Goal: Information Seeking & Learning: Learn about a topic

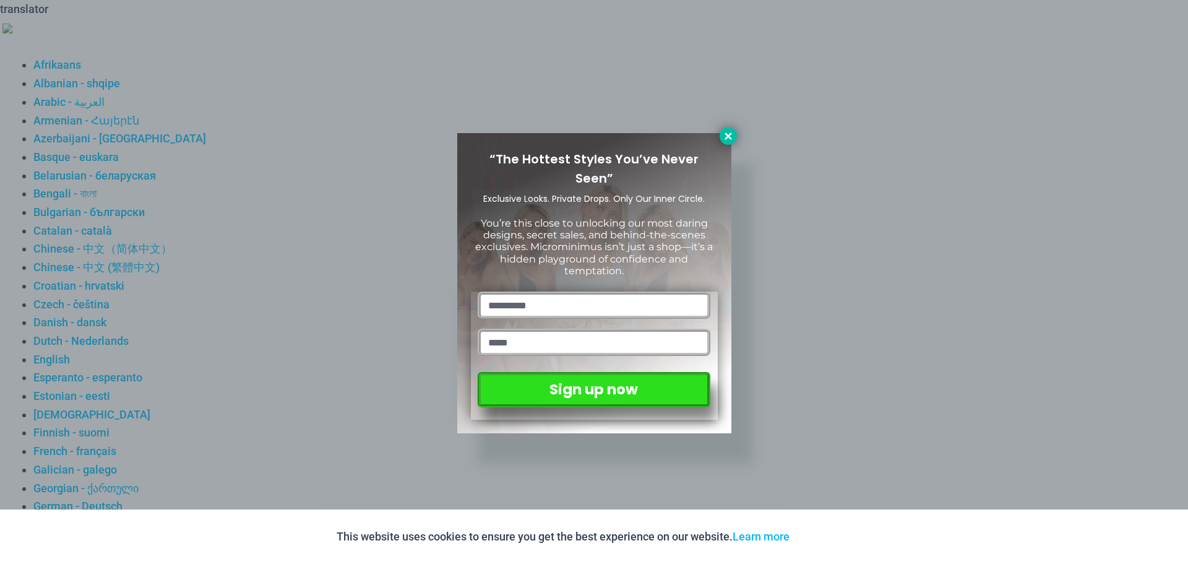
click at [726, 134] on icon at bounding box center [728, 135] width 7 height 7
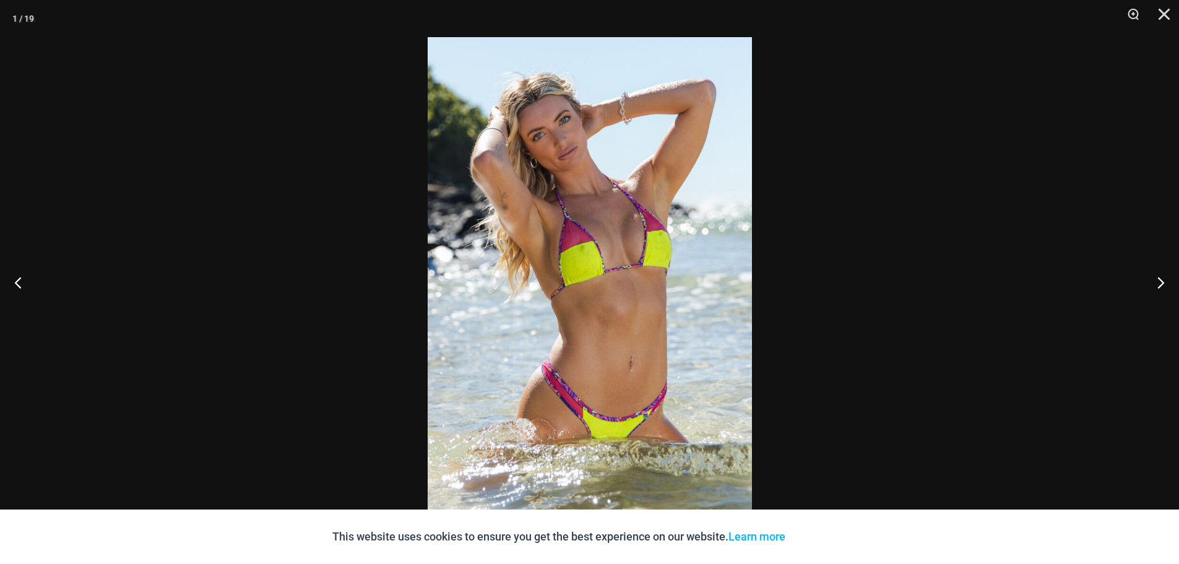
click at [571, 309] on img at bounding box center [590, 281] width 324 height 489
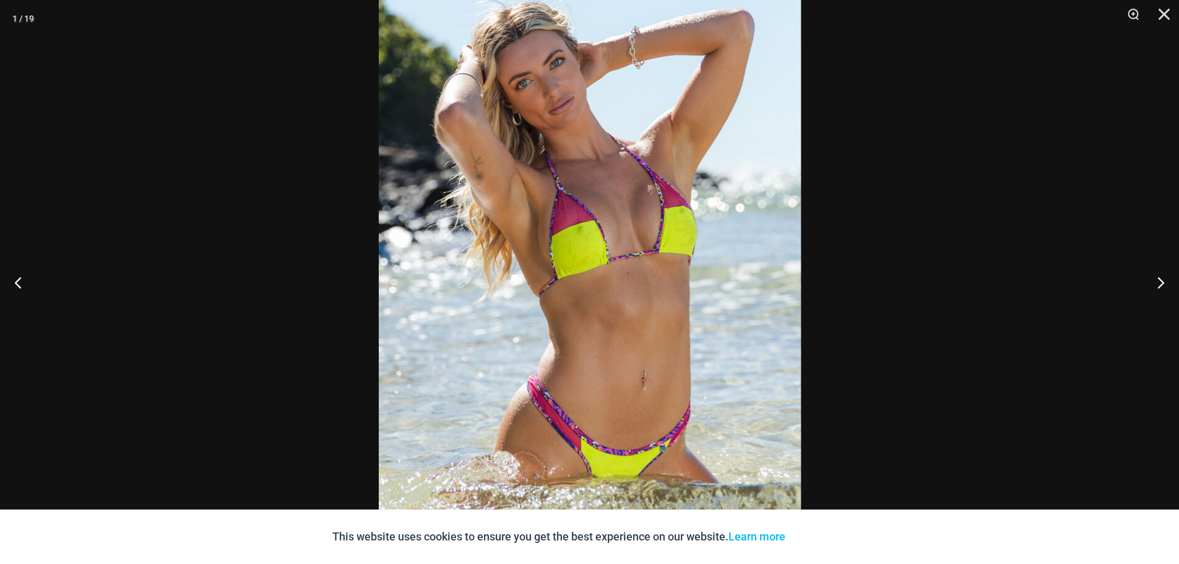
click at [571, 309] on img at bounding box center [590, 273] width 422 height 637
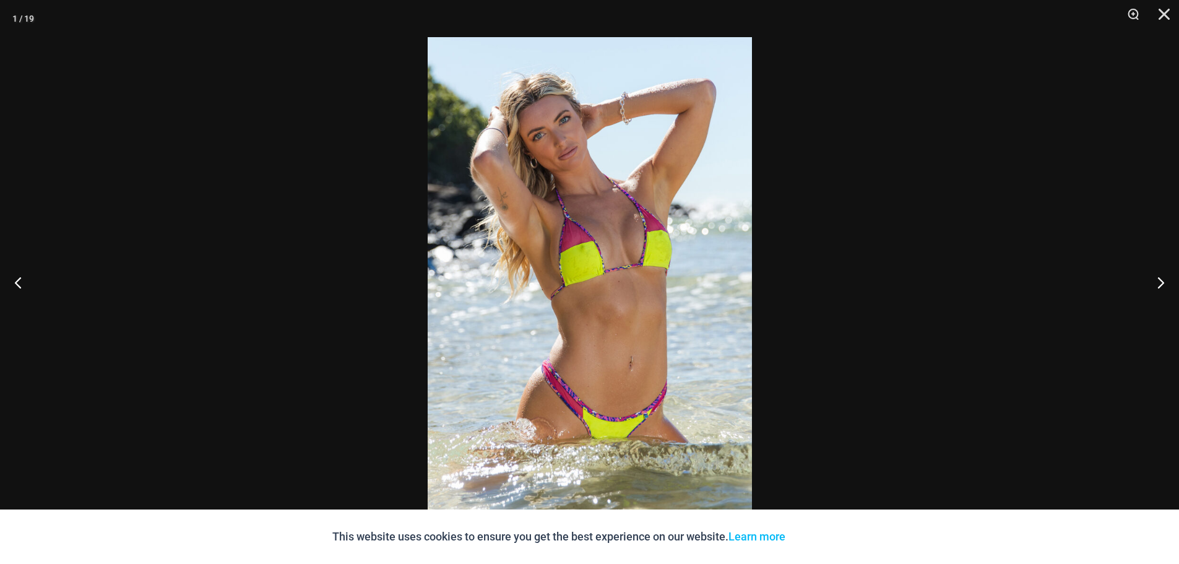
click at [617, 329] on img at bounding box center [590, 281] width 324 height 489
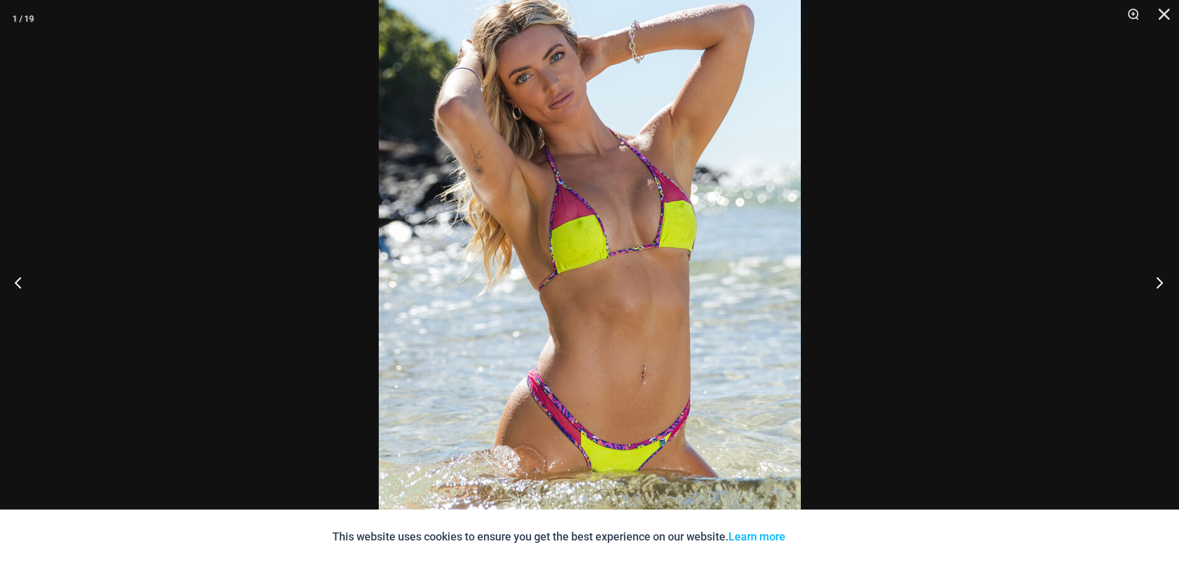
click at [1158, 284] on button "Next" at bounding box center [1155, 282] width 46 height 62
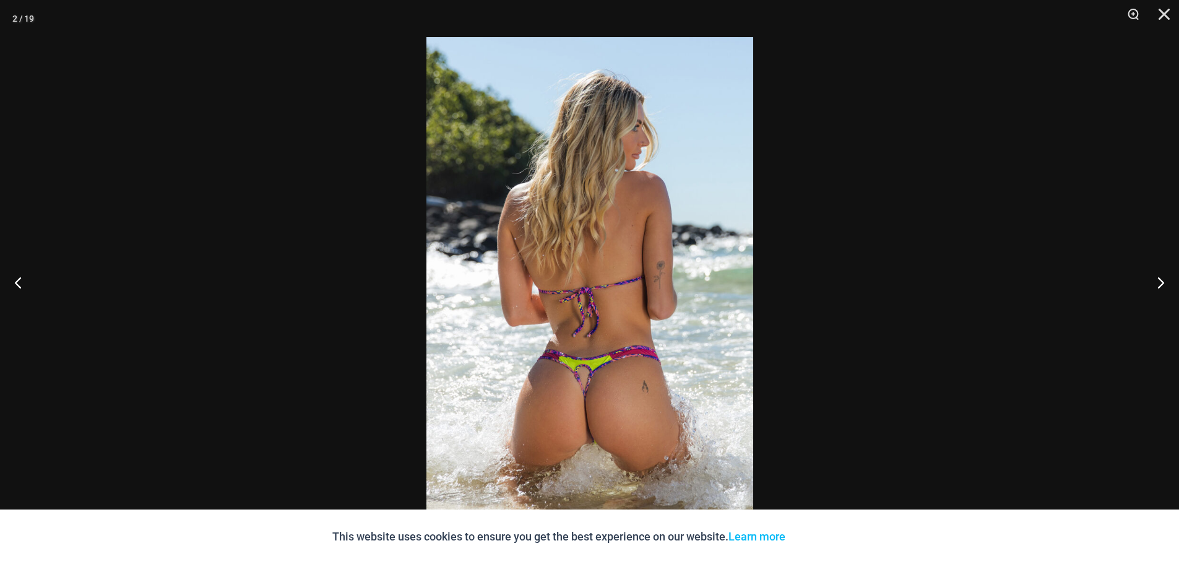
click at [663, 463] on img at bounding box center [589, 281] width 327 height 489
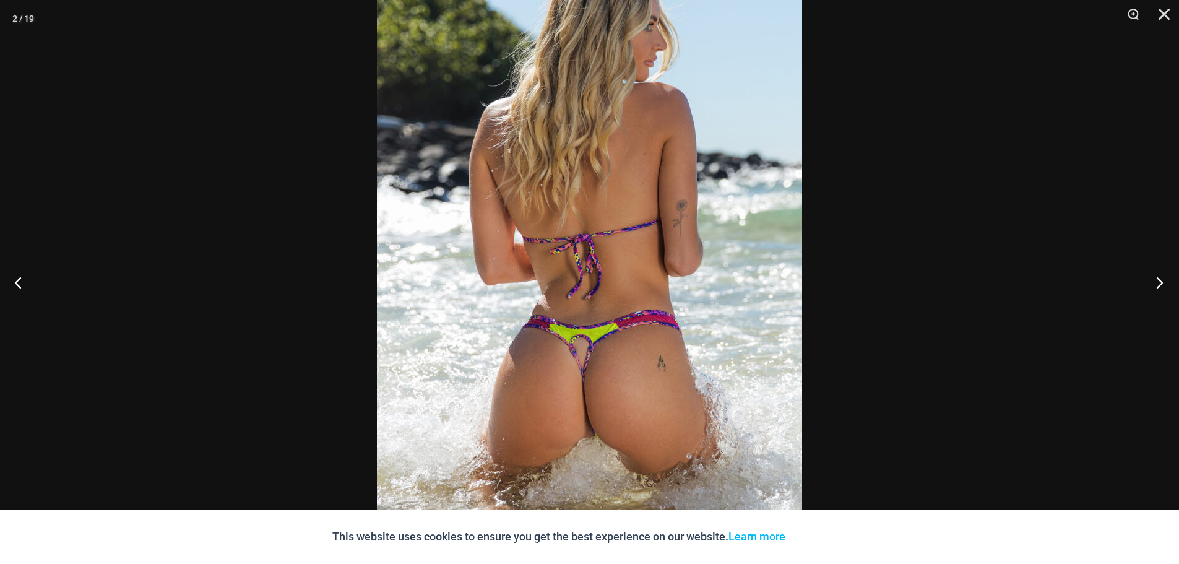
click at [1157, 283] on button "Next" at bounding box center [1155, 282] width 46 height 62
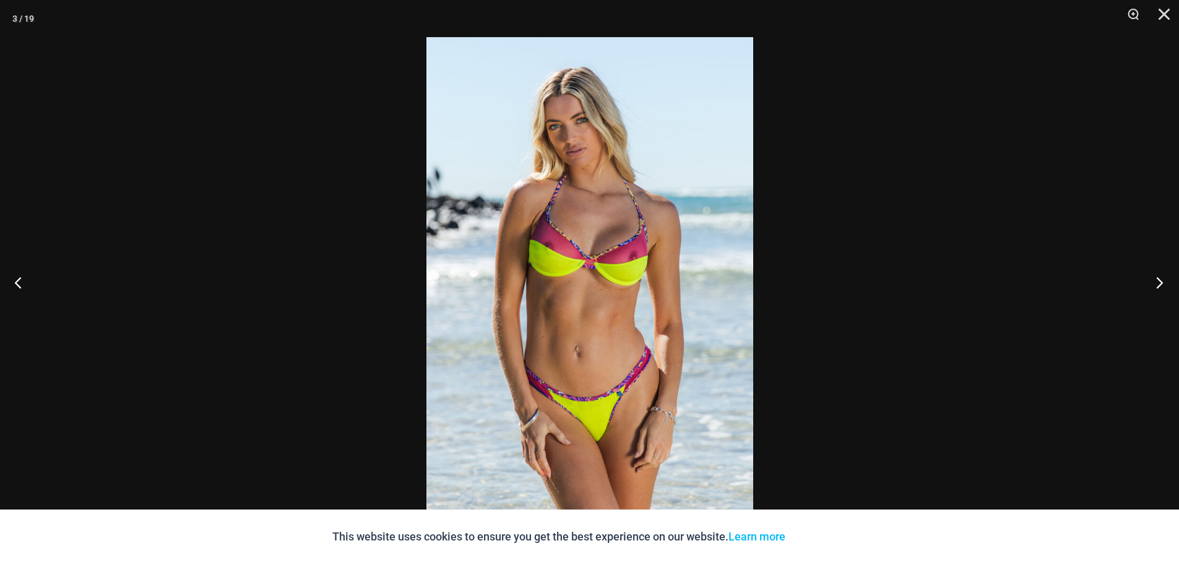
click at [1157, 283] on button "Next" at bounding box center [1155, 282] width 46 height 62
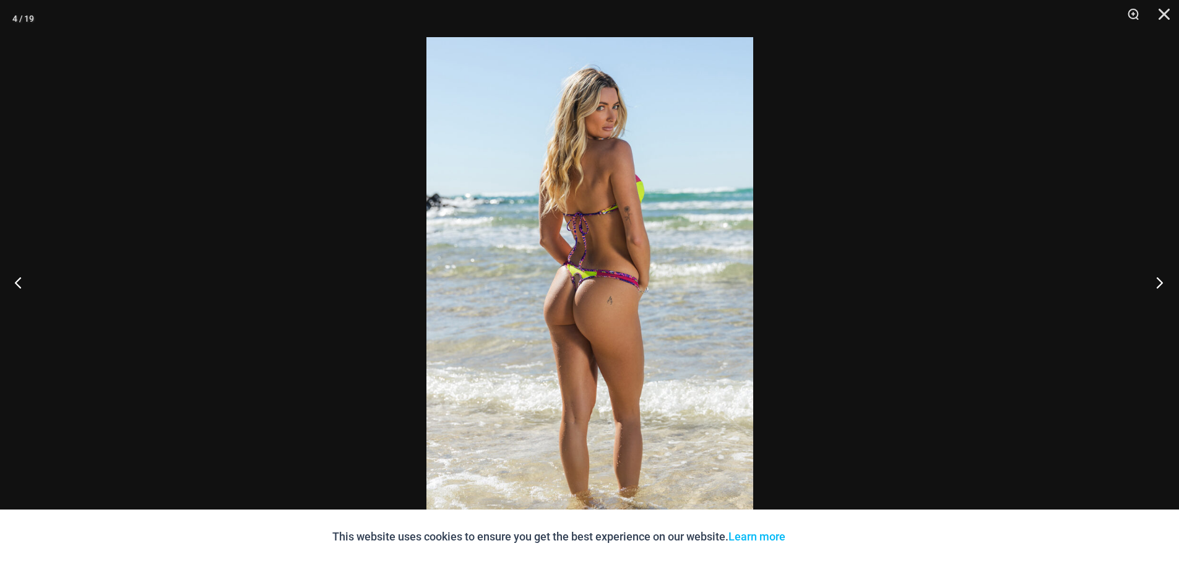
click at [1157, 283] on button "Next" at bounding box center [1155, 282] width 46 height 62
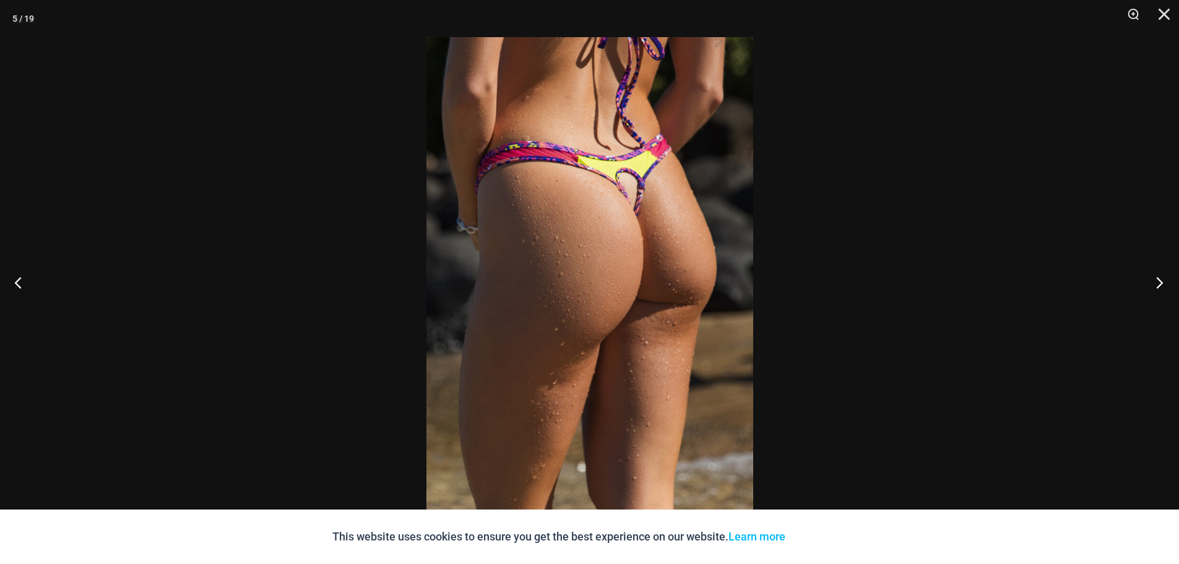
click at [1157, 283] on button "Next" at bounding box center [1155, 282] width 46 height 62
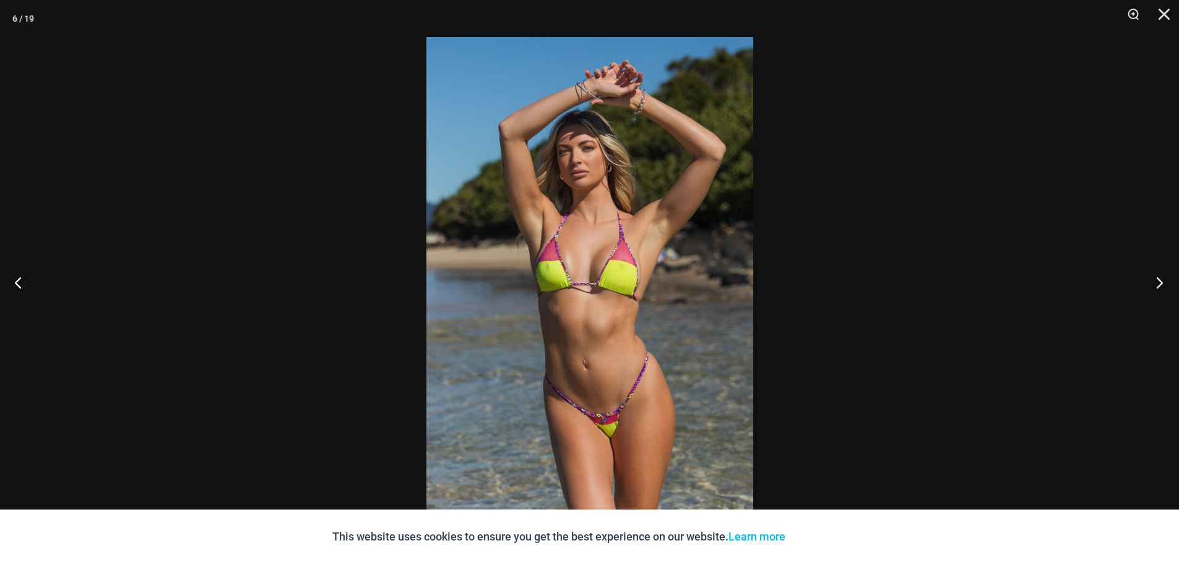
click at [1157, 283] on button "Next" at bounding box center [1155, 282] width 46 height 62
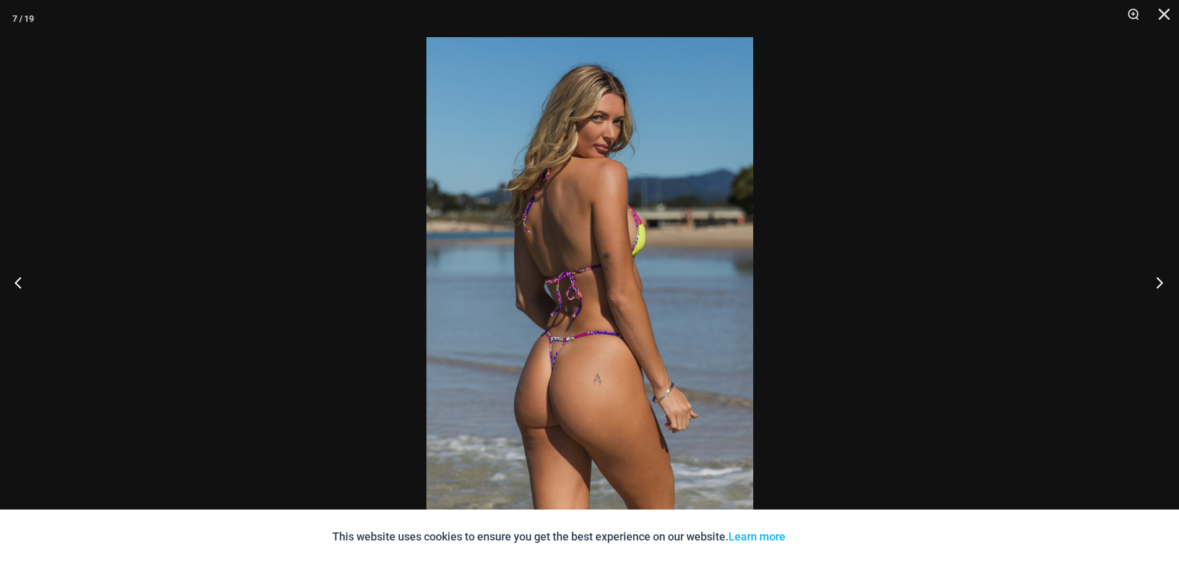
click at [1157, 283] on button "Next" at bounding box center [1155, 282] width 46 height 62
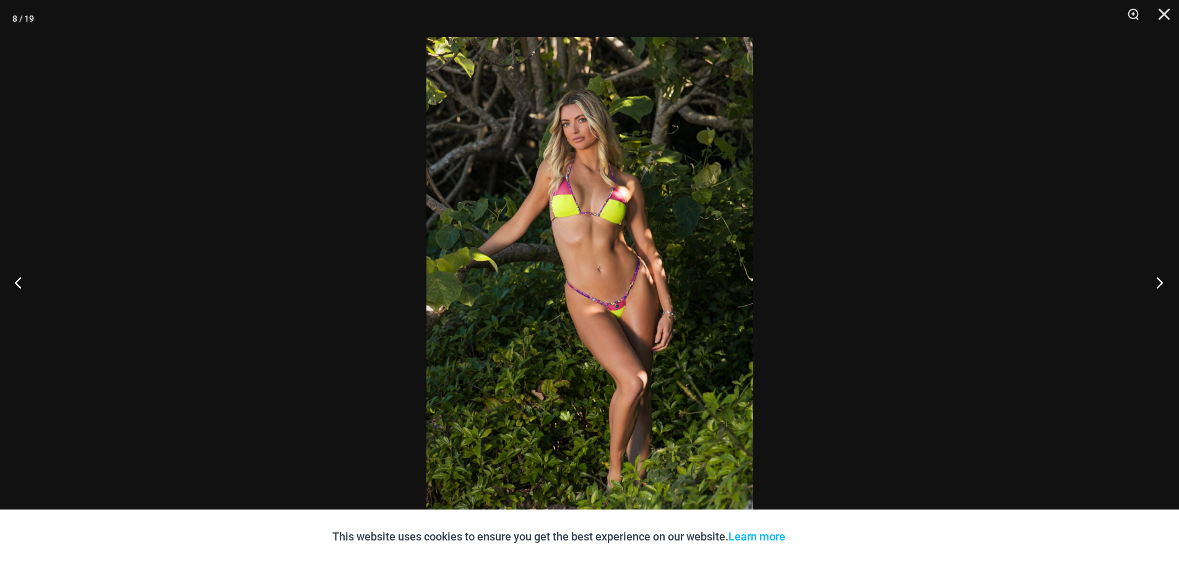
click at [1157, 283] on button "Next" at bounding box center [1155, 282] width 46 height 62
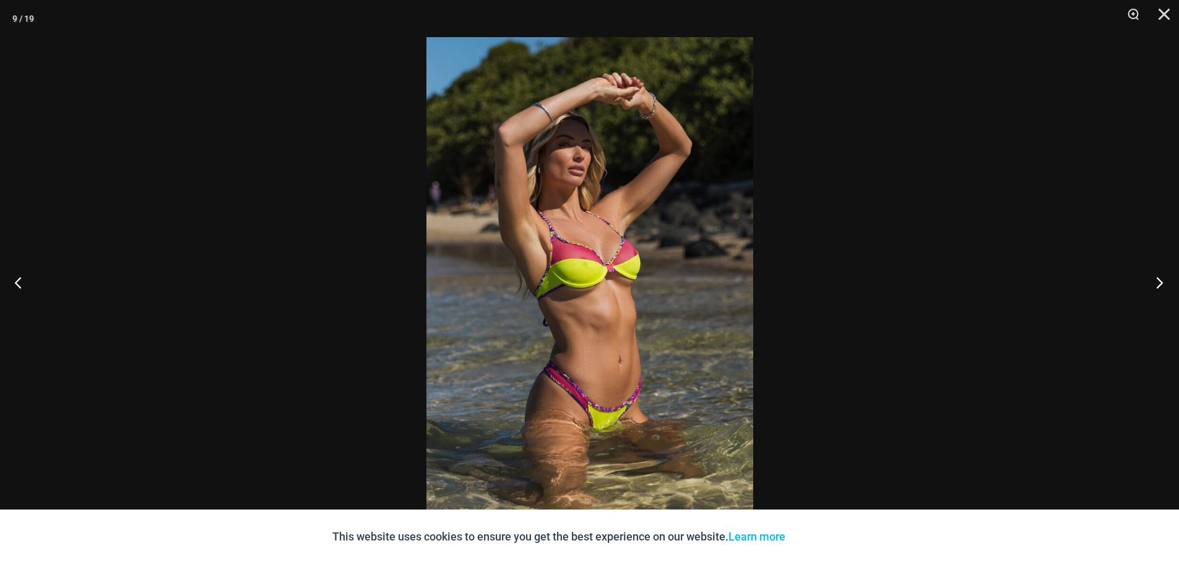
click at [1157, 283] on button "Next" at bounding box center [1155, 282] width 46 height 62
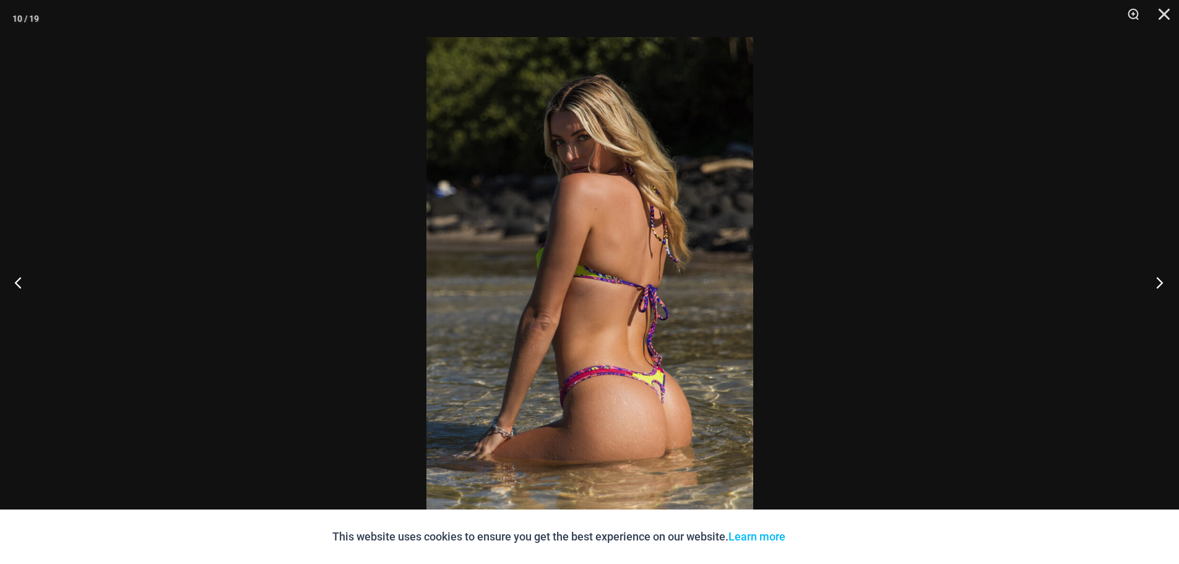
click at [1157, 283] on button "Next" at bounding box center [1155, 282] width 46 height 62
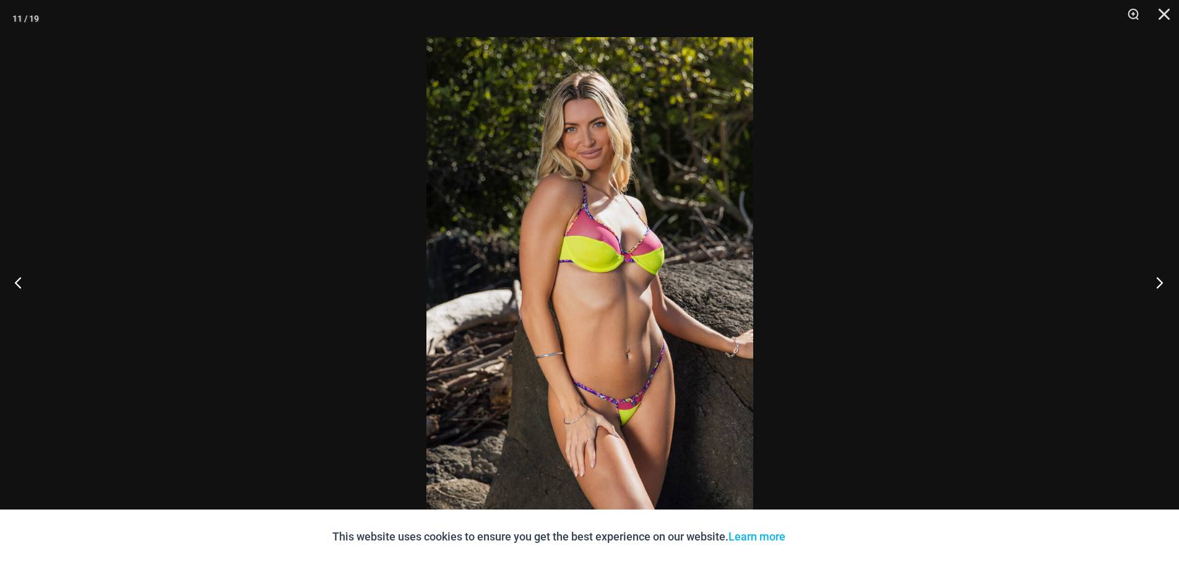
click at [1157, 285] on button "Next" at bounding box center [1155, 282] width 46 height 62
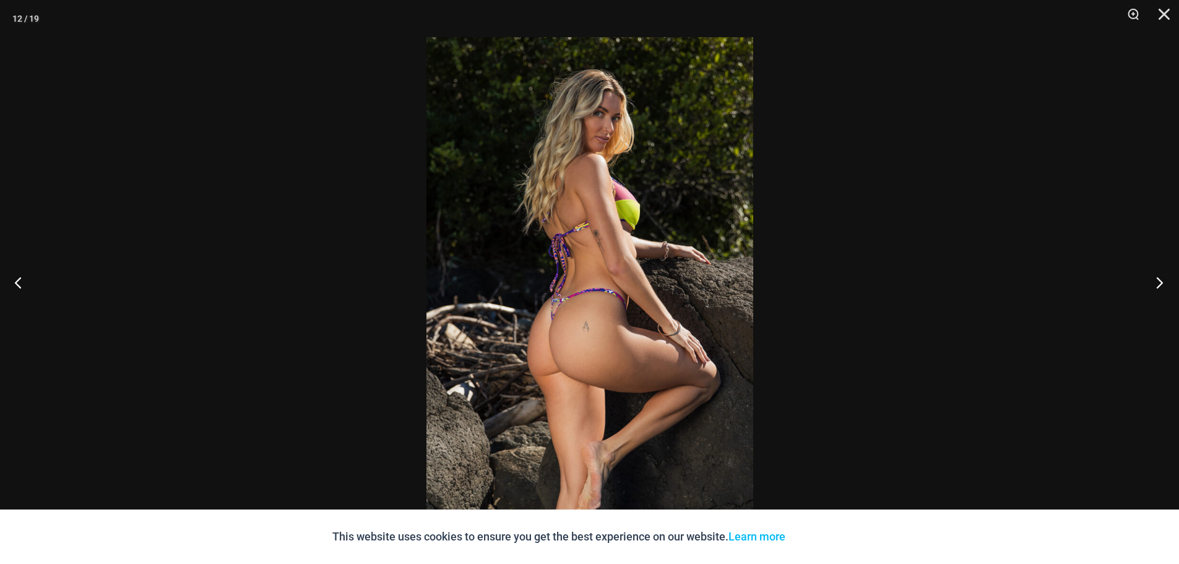
click at [1157, 288] on button "Next" at bounding box center [1155, 282] width 46 height 62
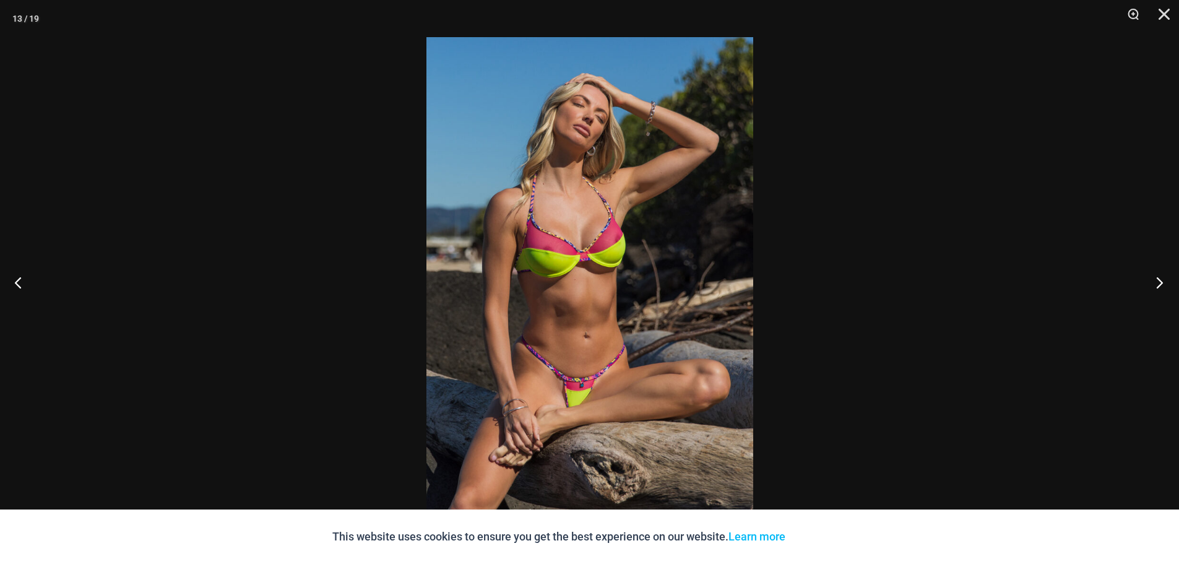
click at [1157, 288] on button "Next" at bounding box center [1155, 282] width 46 height 62
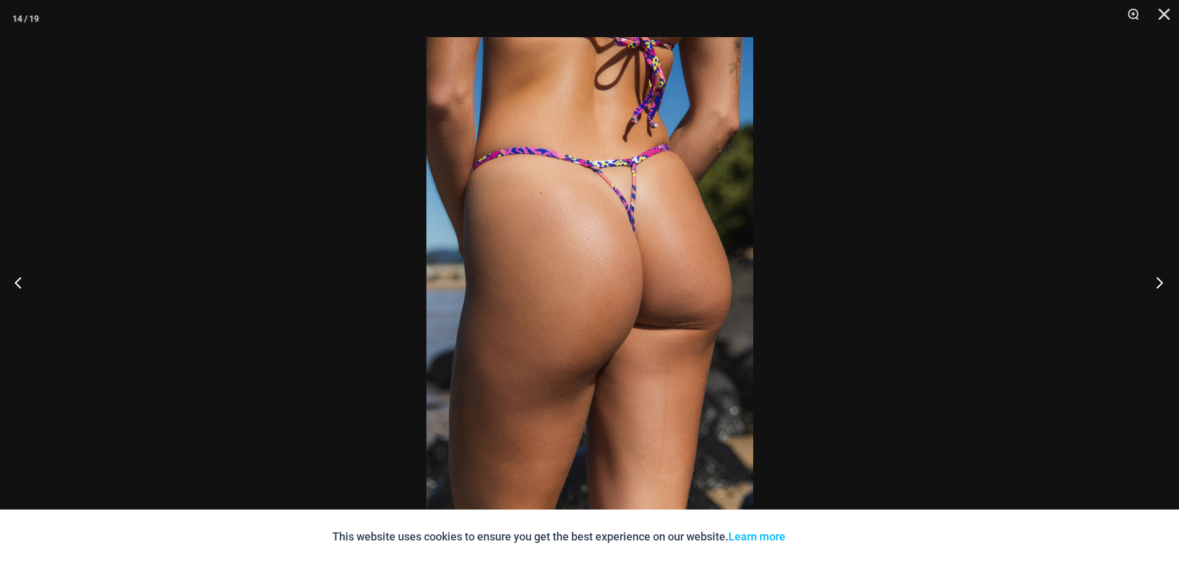
click at [1157, 288] on button "Next" at bounding box center [1155, 282] width 46 height 62
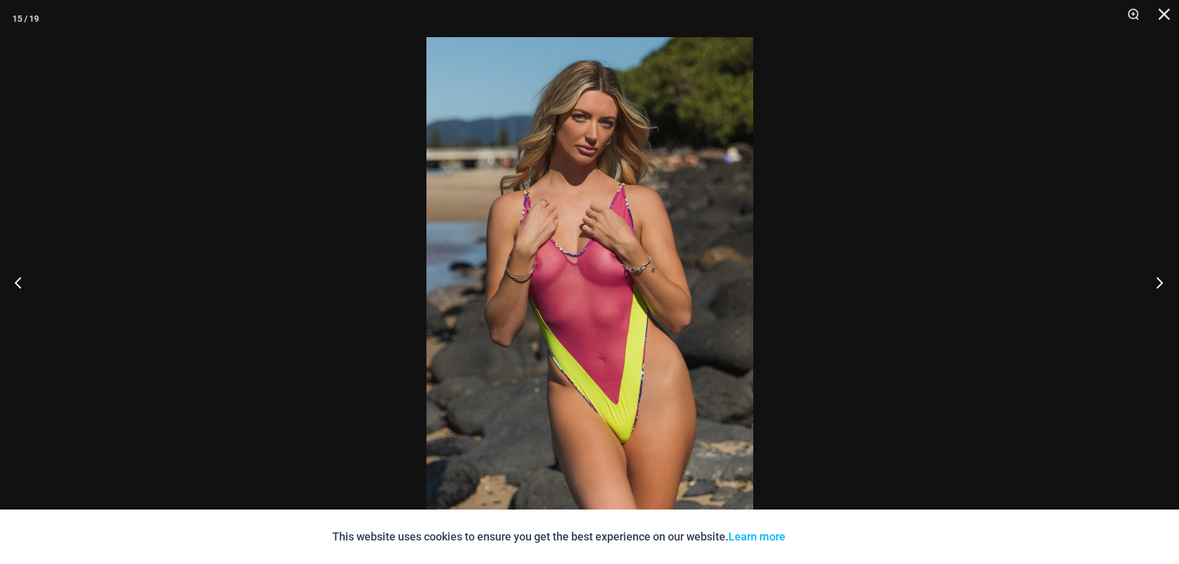
click at [1157, 288] on button "Next" at bounding box center [1155, 282] width 46 height 62
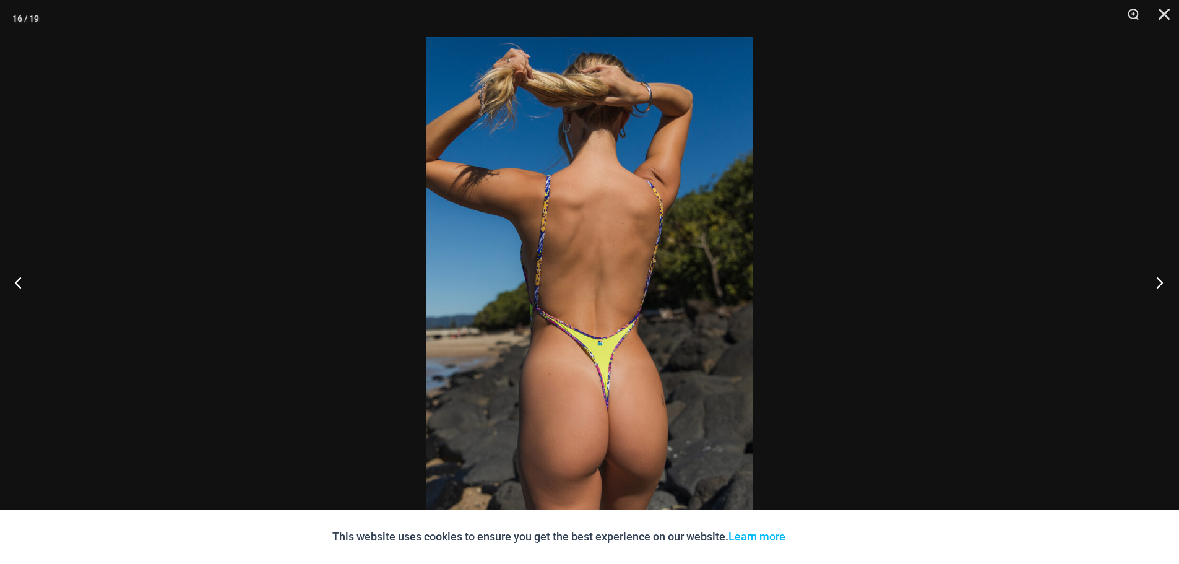
click at [1157, 288] on button "Next" at bounding box center [1155, 282] width 46 height 62
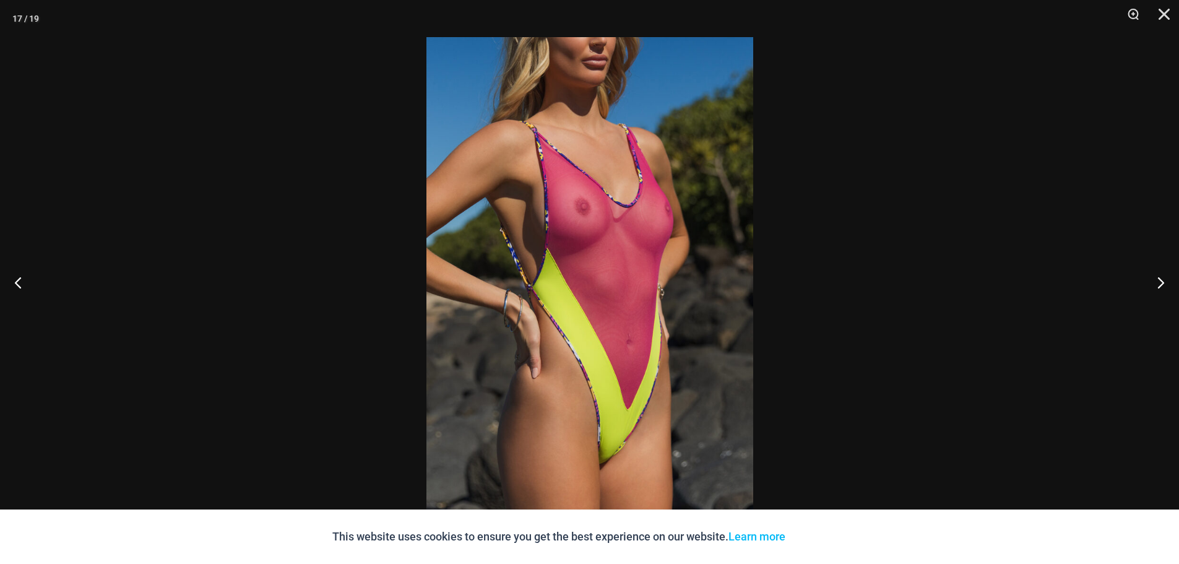
click at [639, 453] on img at bounding box center [589, 281] width 327 height 489
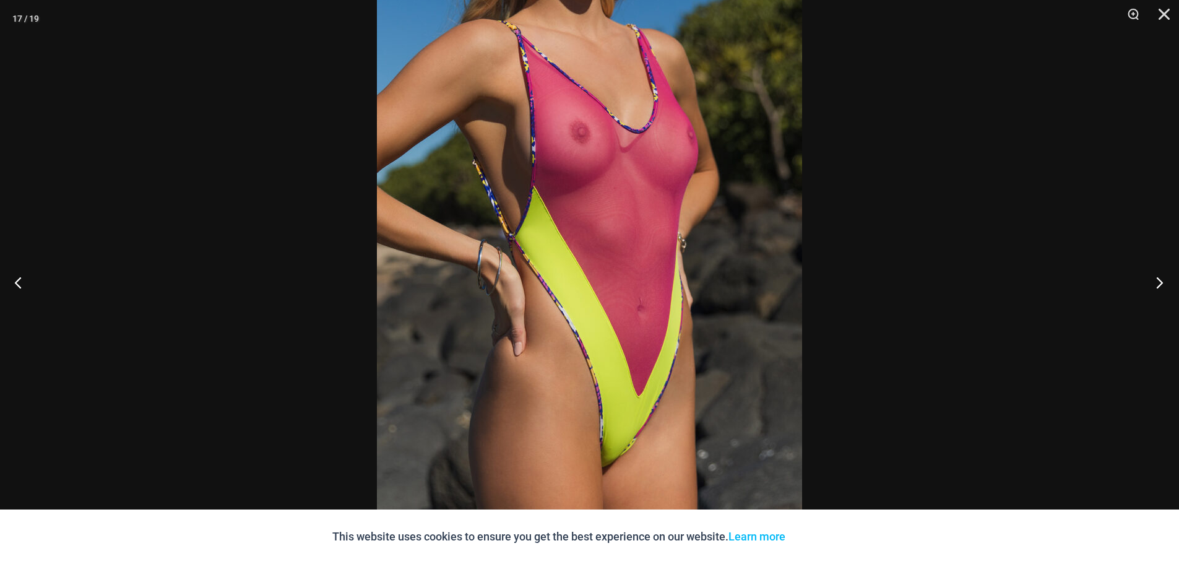
click at [1157, 285] on button "Next" at bounding box center [1155, 282] width 46 height 62
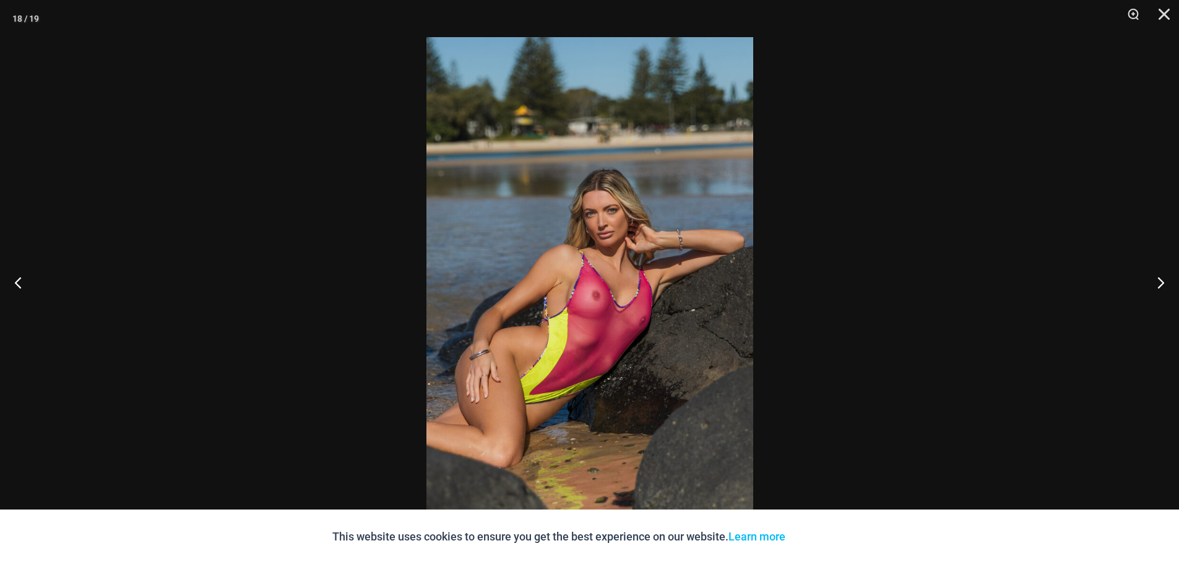
click at [658, 350] on img at bounding box center [589, 281] width 327 height 489
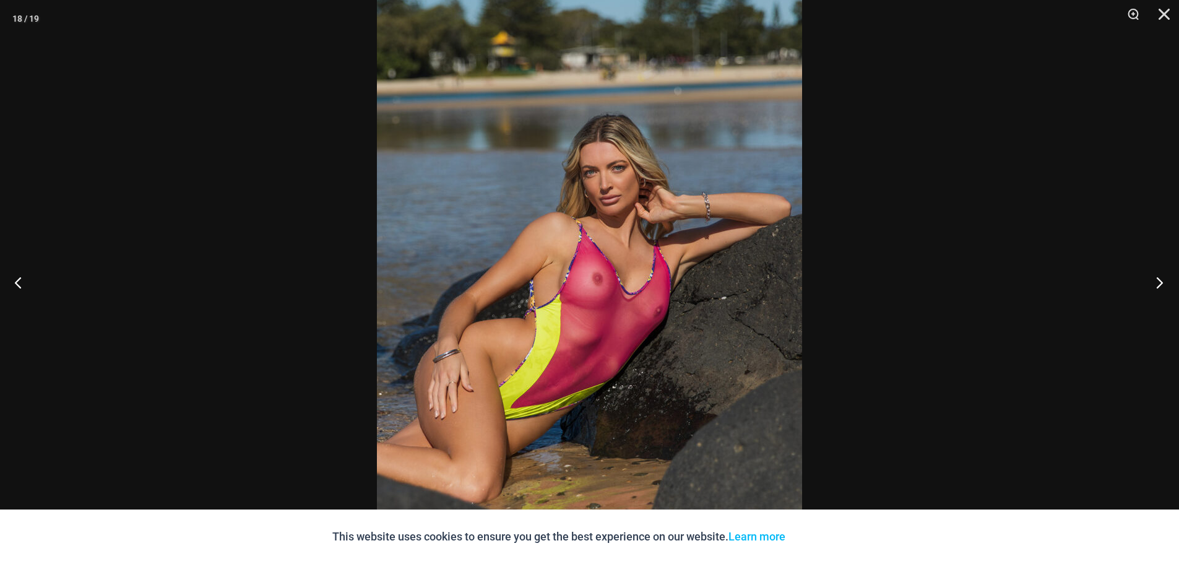
click at [1154, 282] on button "Next" at bounding box center [1155, 282] width 46 height 62
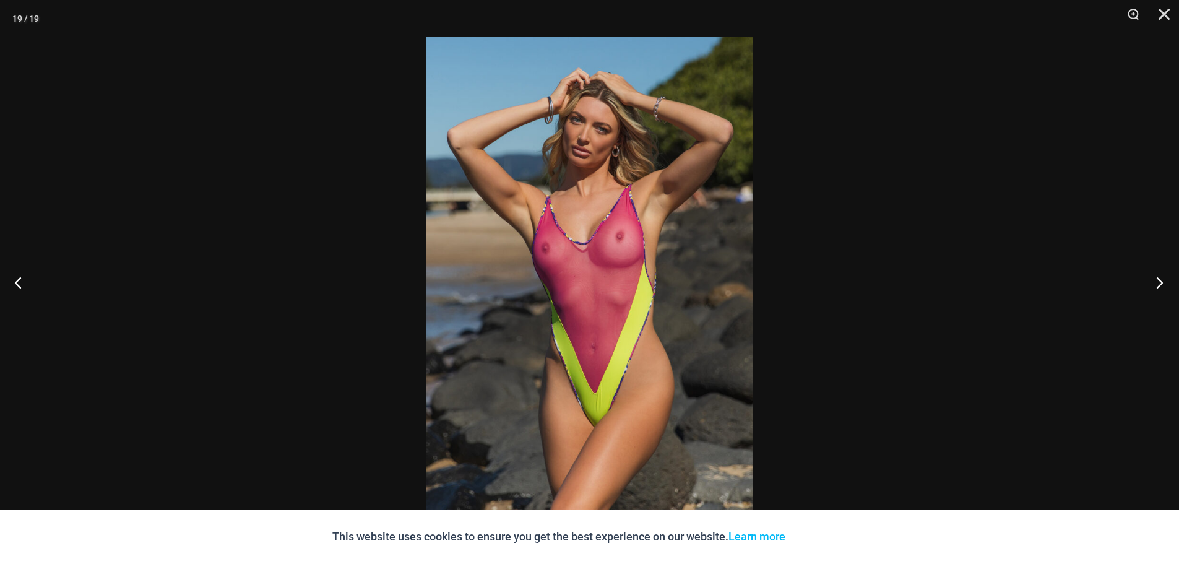
click at [1154, 282] on button "Next" at bounding box center [1155, 282] width 46 height 62
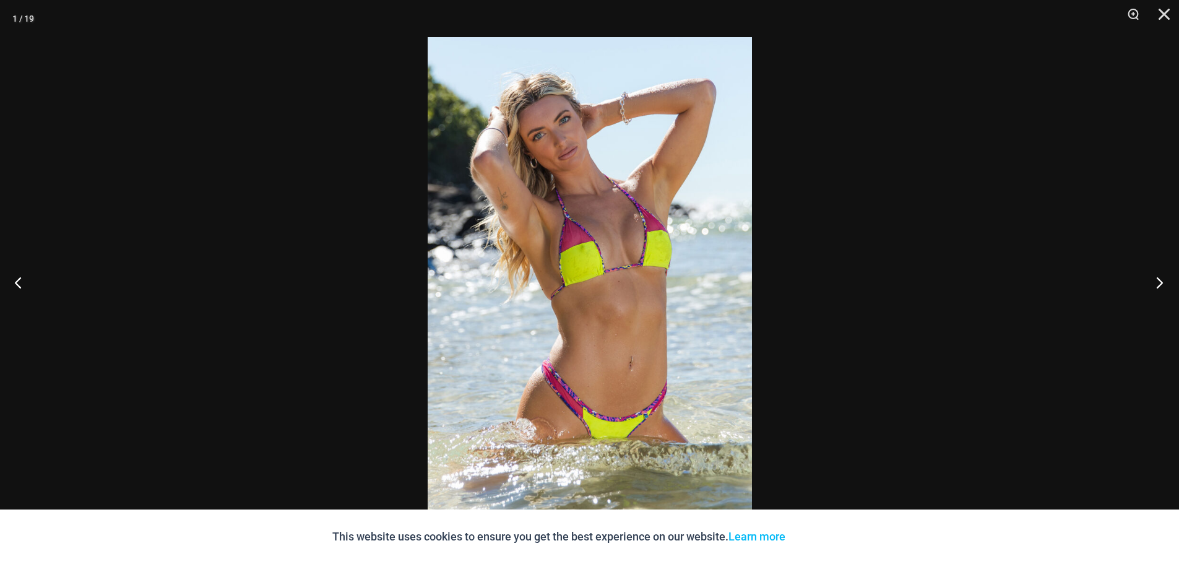
click at [1154, 282] on button "Next" at bounding box center [1155, 282] width 46 height 62
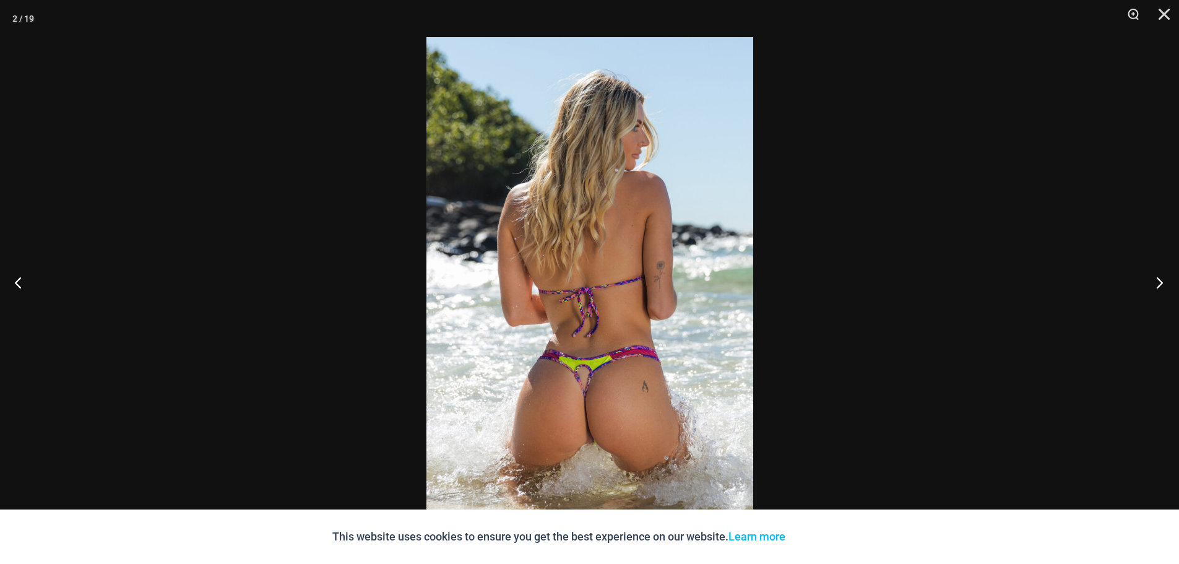
click at [1154, 282] on button "Next" at bounding box center [1155, 282] width 46 height 62
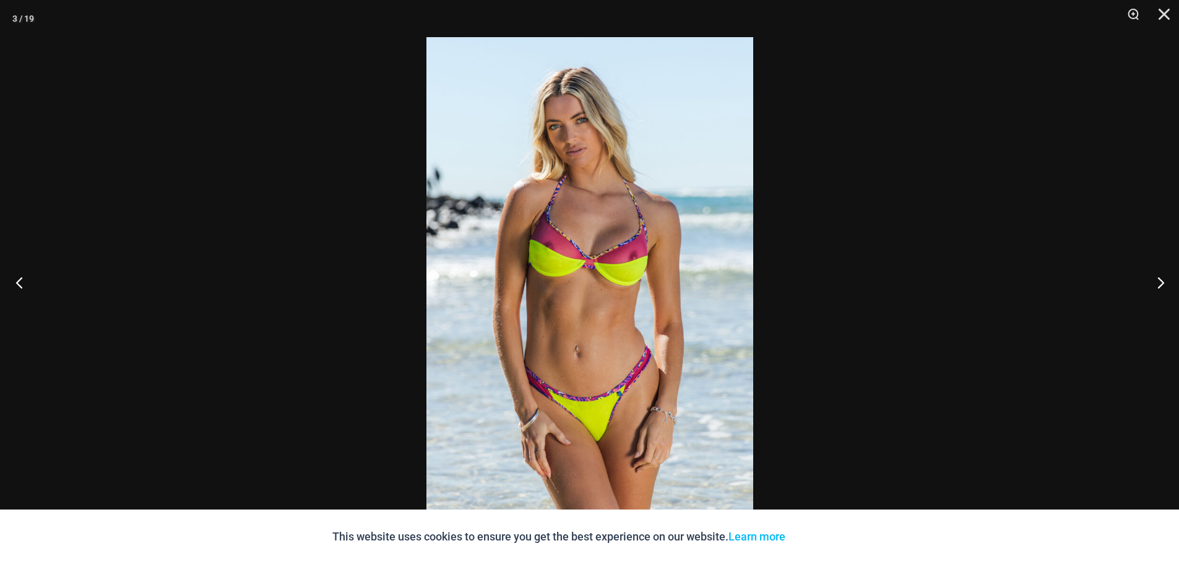
click at [12, 267] on button "Previous" at bounding box center [23, 282] width 46 height 62
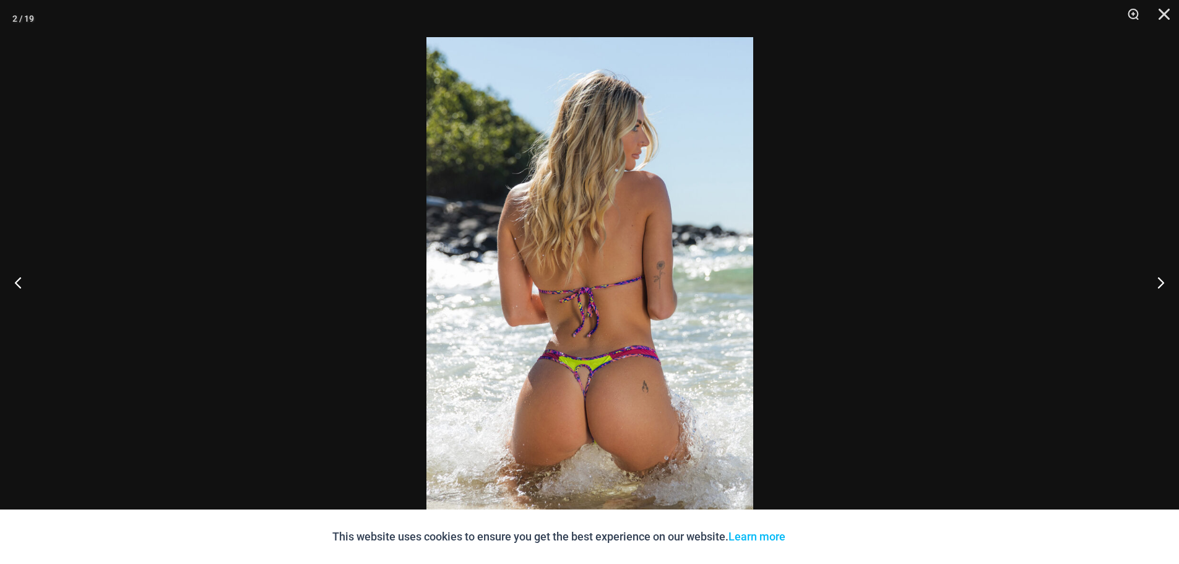
click at [267, 254] on div at bounding box center [589, 282] width 1179 height 564
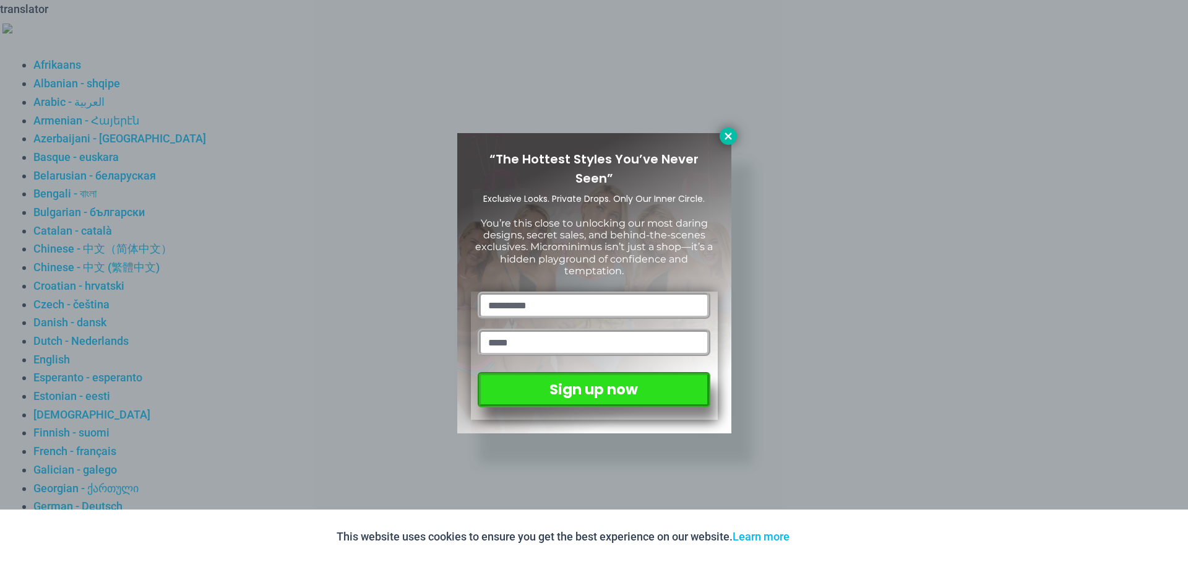
click at [731, 134] on icon at bounding box center [728, 135] width 7 height 7
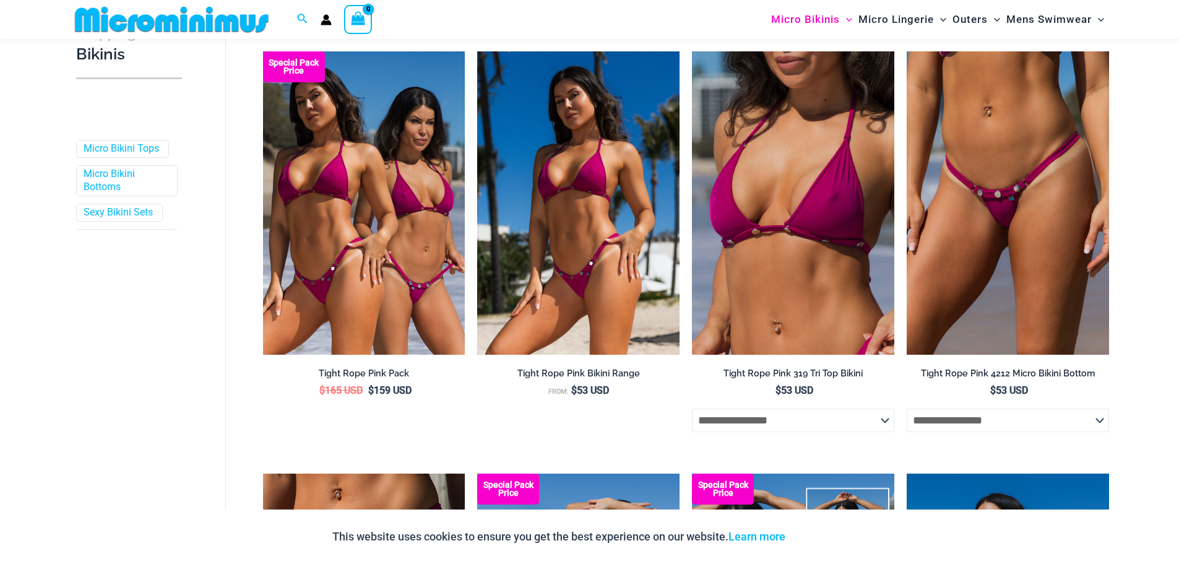
scroll to position [1661, 0]
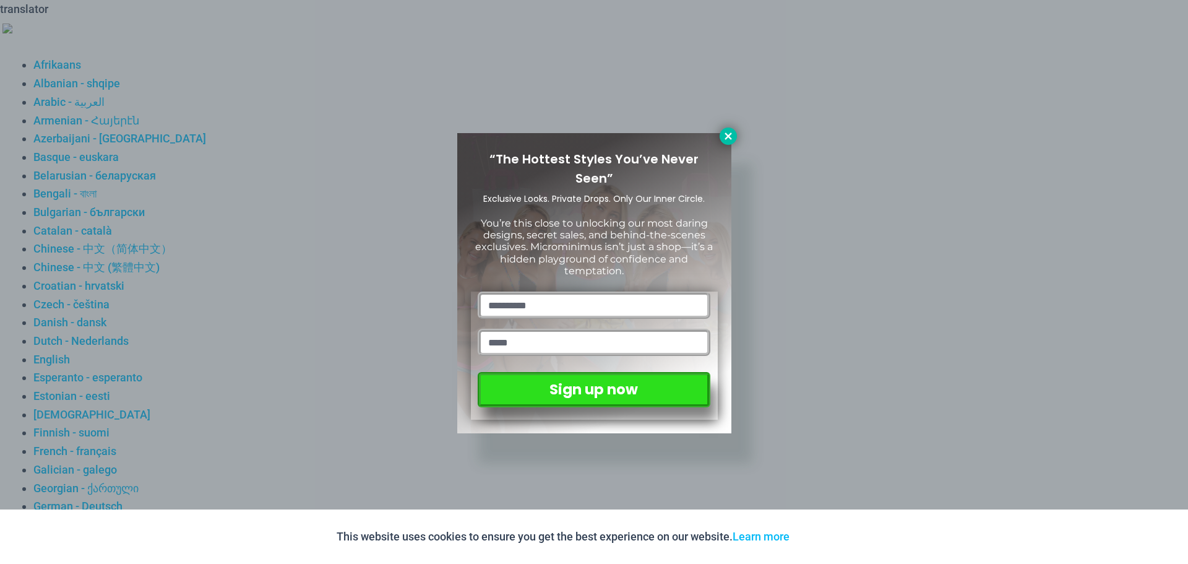
click at [723, 138] on icon at bounding box center [728, 136] width 11 height 11
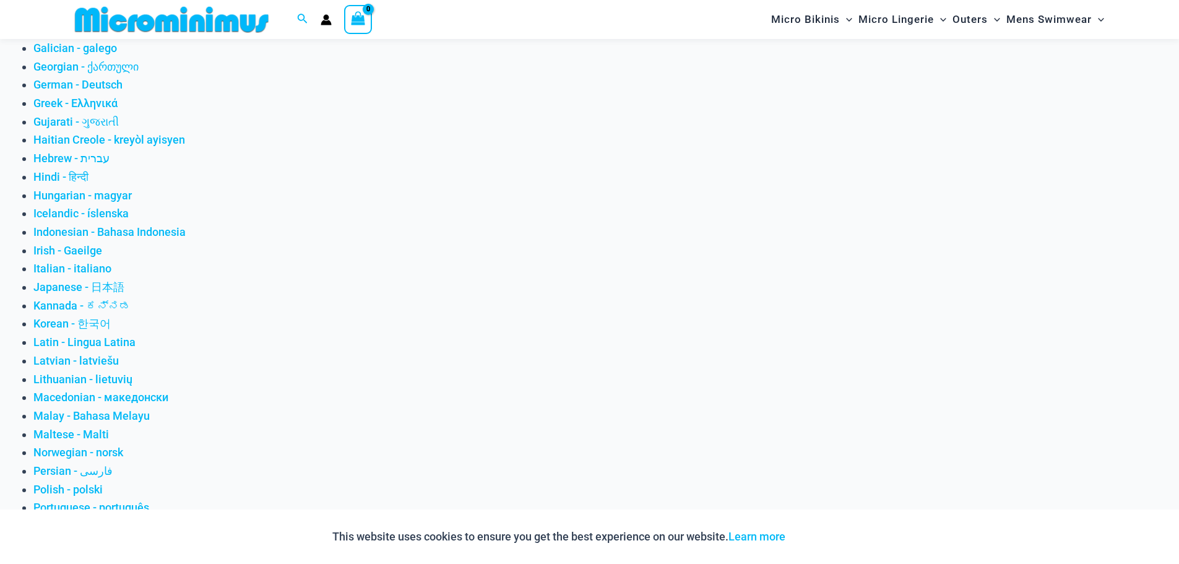
scroll to position [422, 0]
click at [268, 211] on div at bounding box center [589, 282] width 1179 height 564
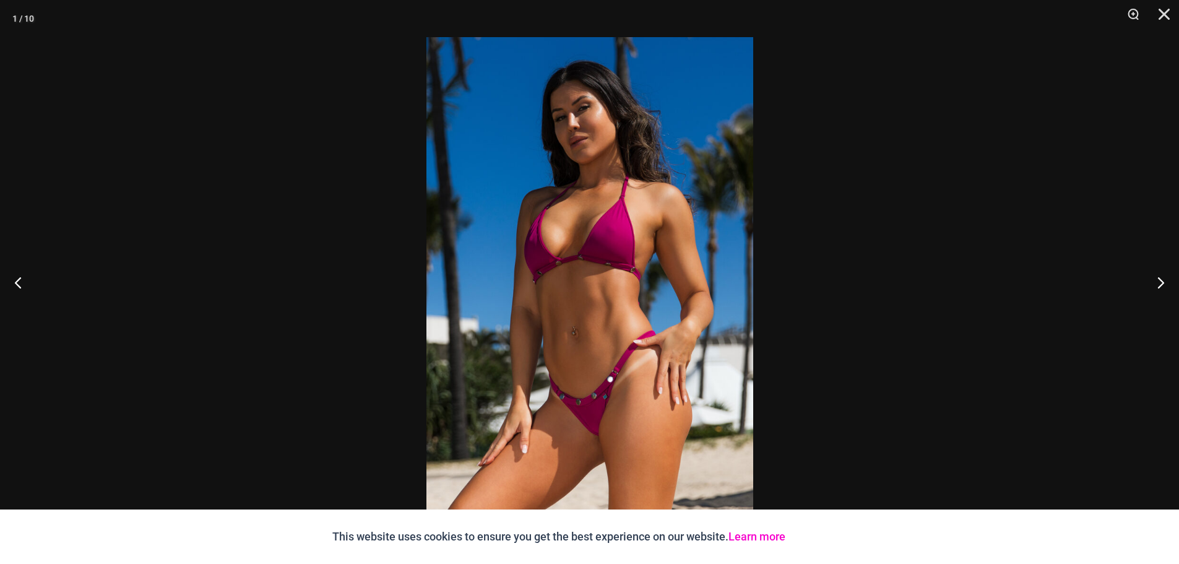
click at [753, 537] on link "Learn more" at bounding box center [756, 536] width 57 height 13
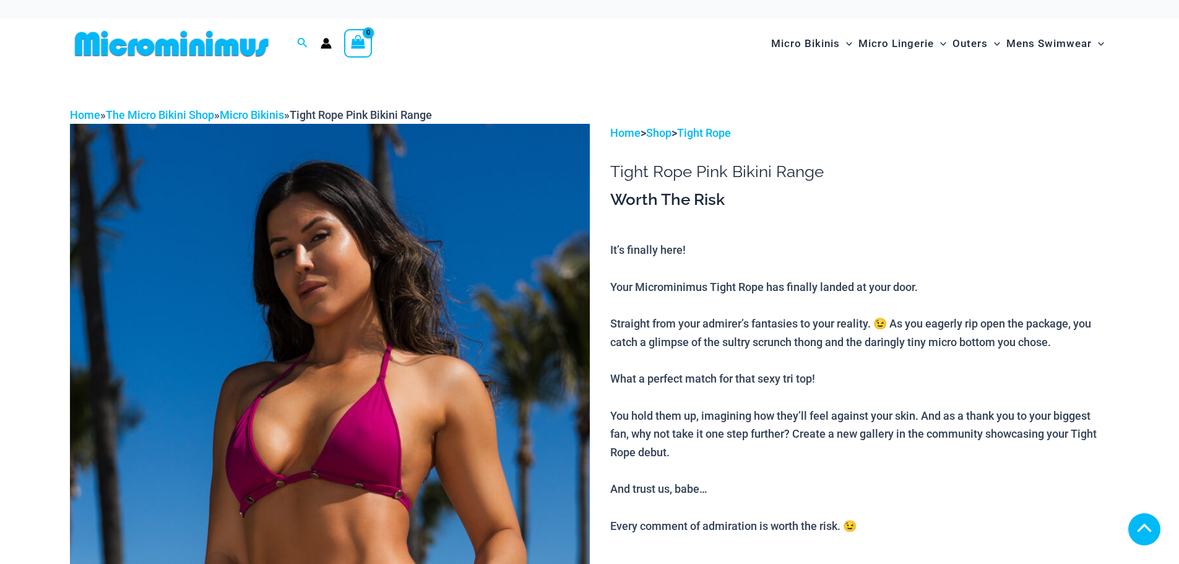
scroll to position [433, 0]
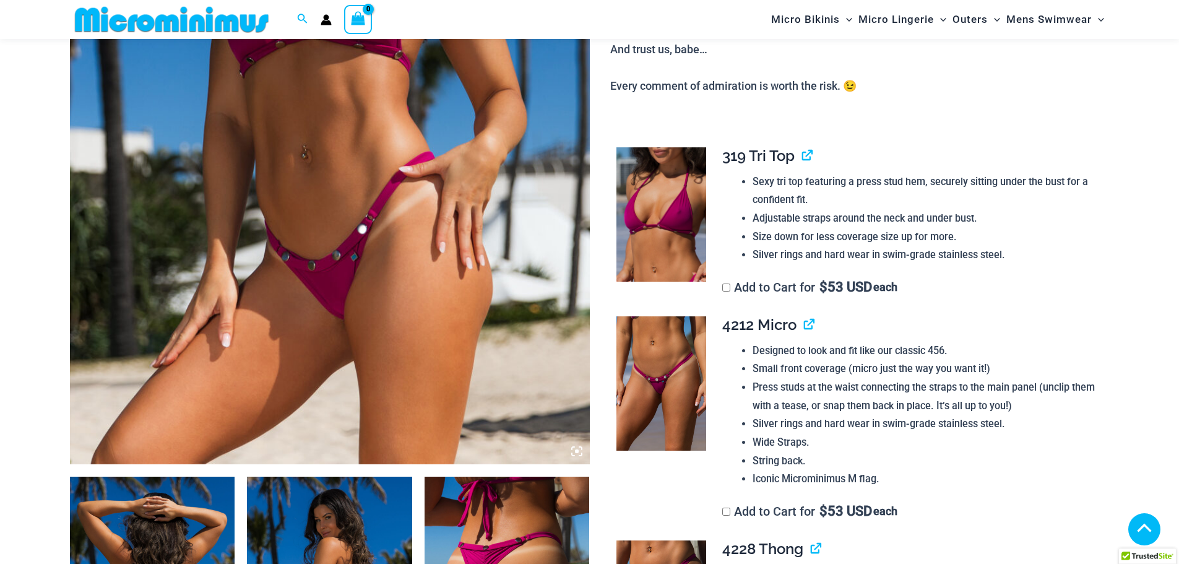
click at [258, 192] on img at bounding box center [330, 74] width 520 height 780
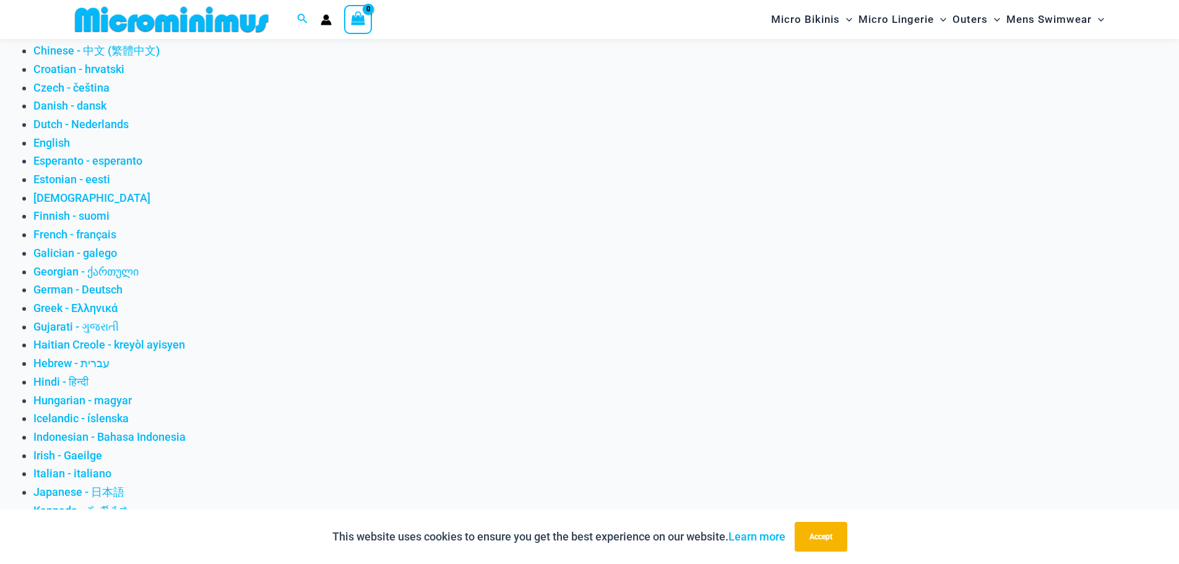
scroll to position [422, 0]
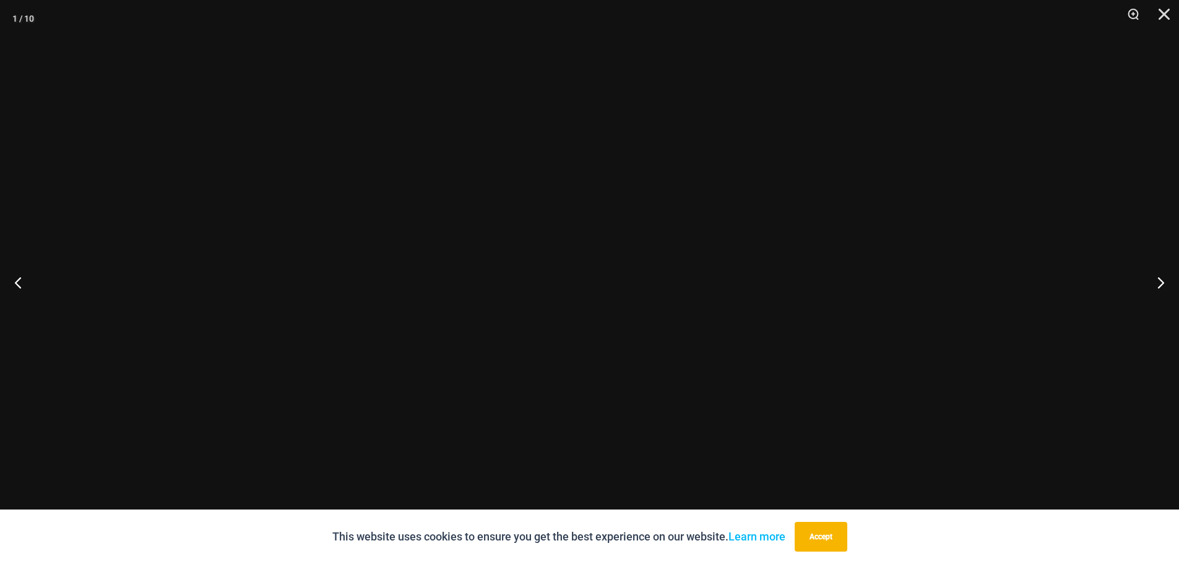
click at [289, 225] on div at bounding box center [589, 282] width 1179 height 564
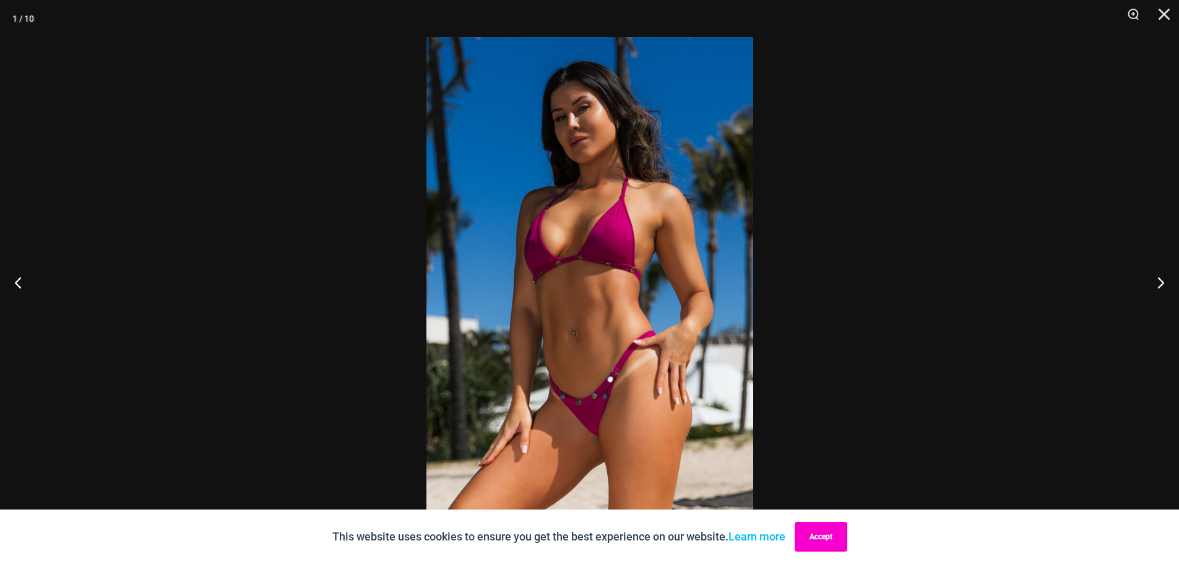
click at [811, 533] on button "Accept" at bounding box center [820, 537] width 53 height 30
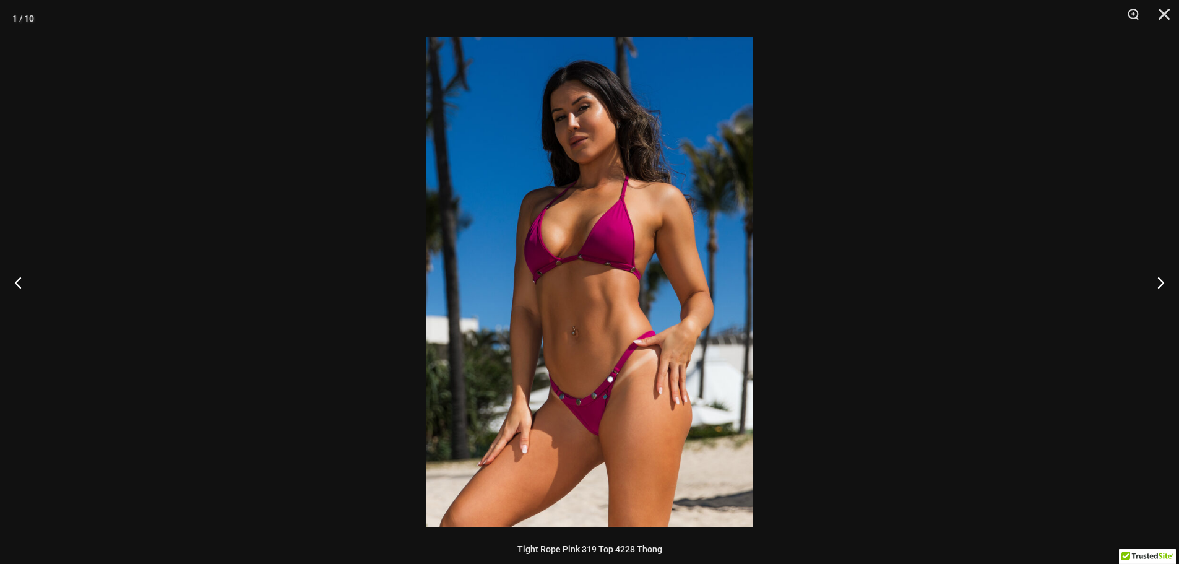
click at [574, 319] on img at bounding box center [589, 281] width 327 height 489
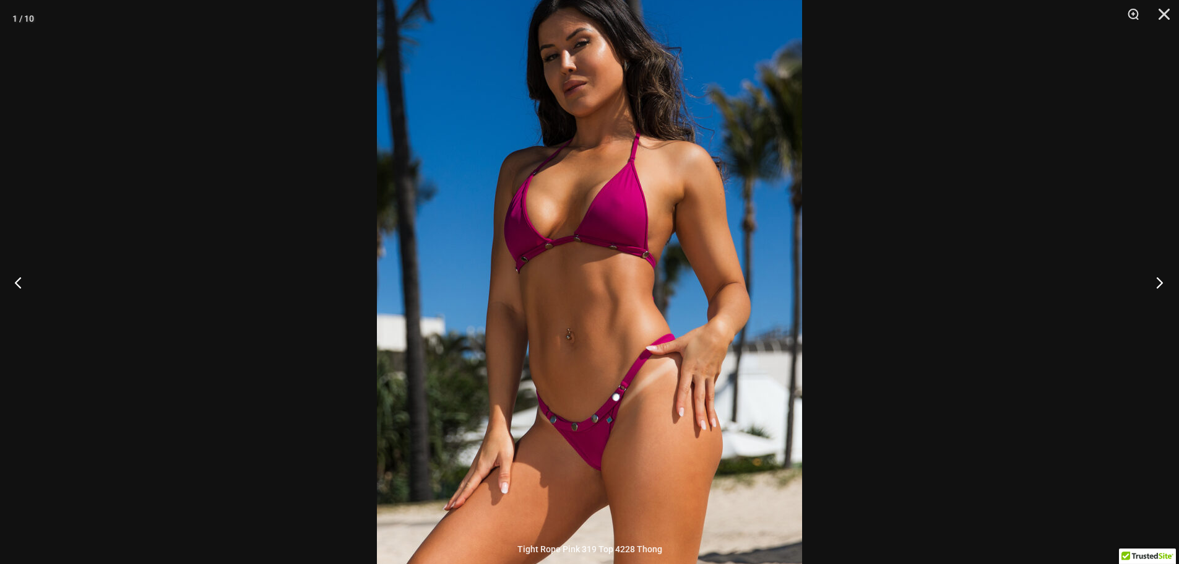
click at [1158, 282] on button "Next" at bounding box center [1155, 282] width 46 height 62
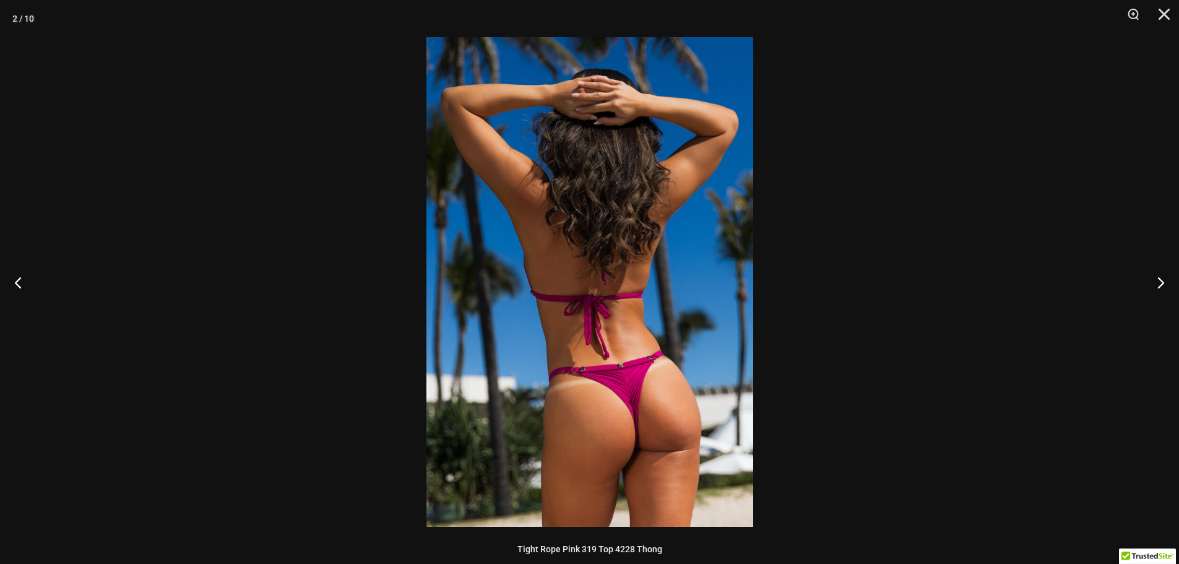
click at [648, 462] on img at bounding box center [589, 281] width 327 height 489
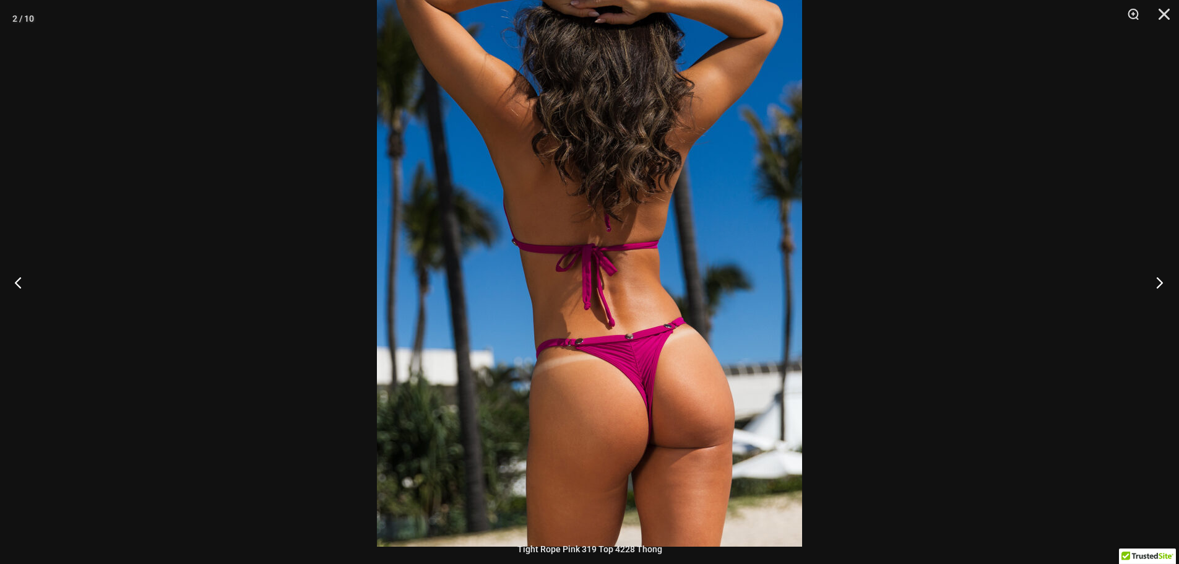
click at [1158, 285] on button "Next" at bounding box center [1155, 282] width 46 height 62
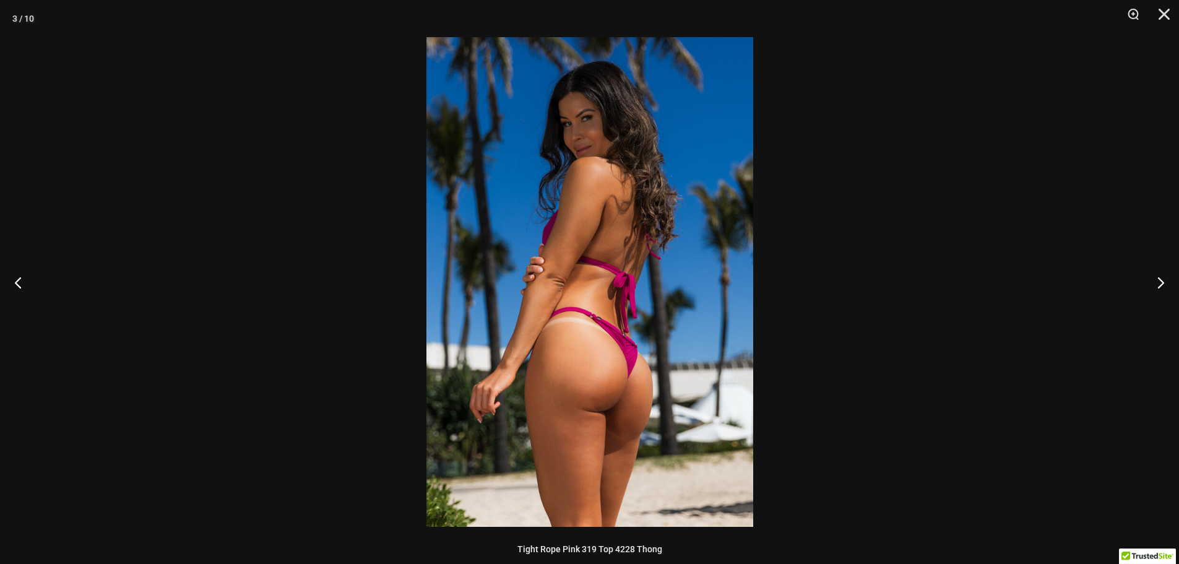
click at [678, 429] on img at bounding box center [589, 281] width 327 height 489
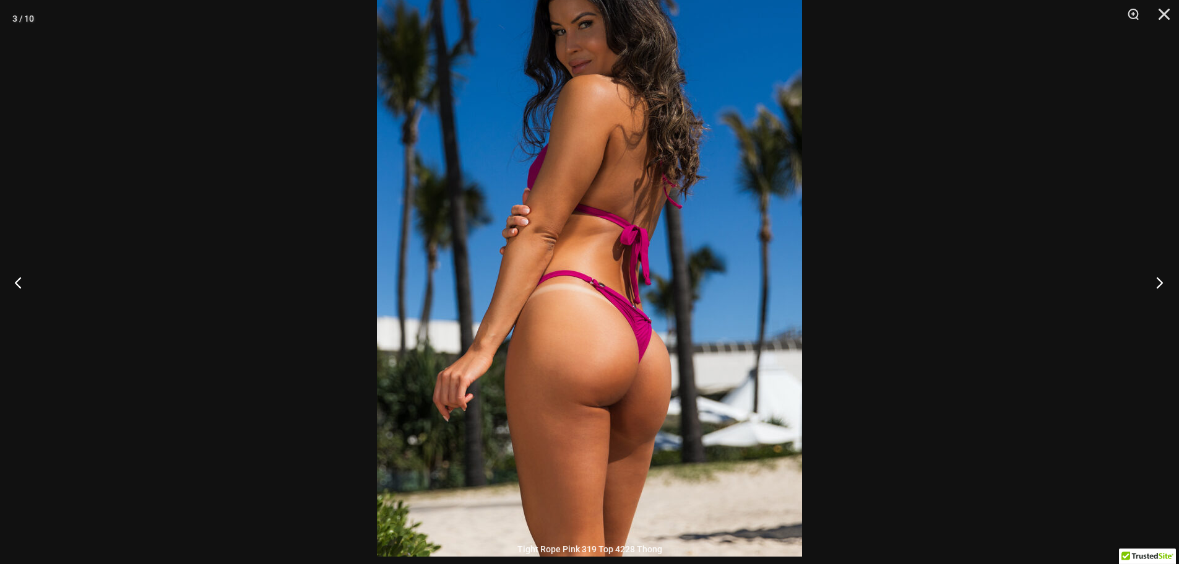
click at [1158, 282] on button "Next" at bounding box center [1155, 282] width 46 height 62
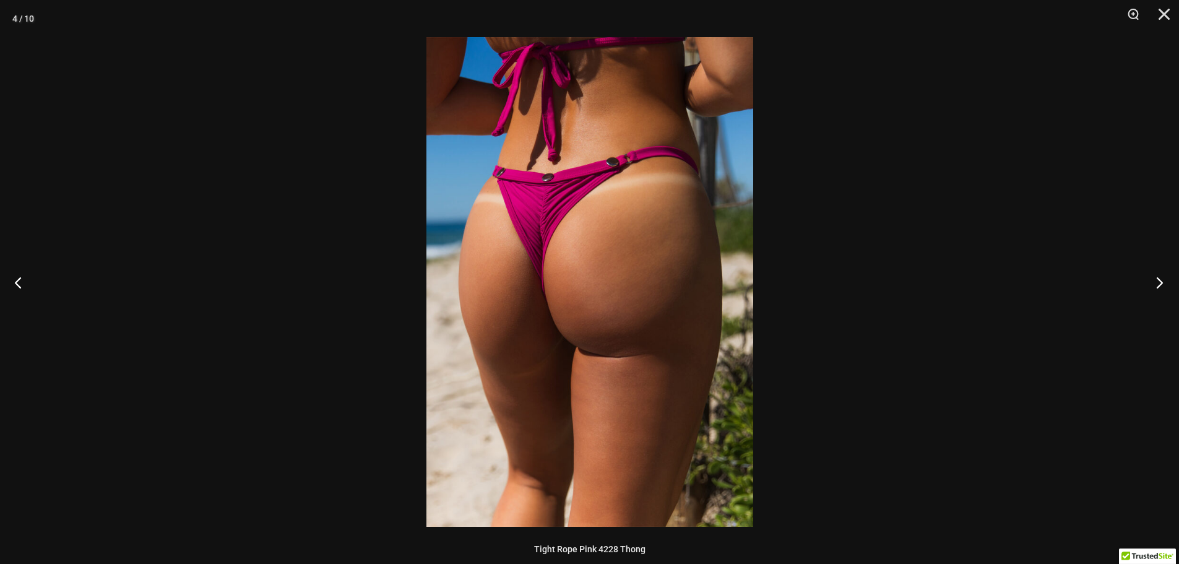
click at [1158, 282] on button "Next" at bounding box center [1155, 282] width 46 height 62
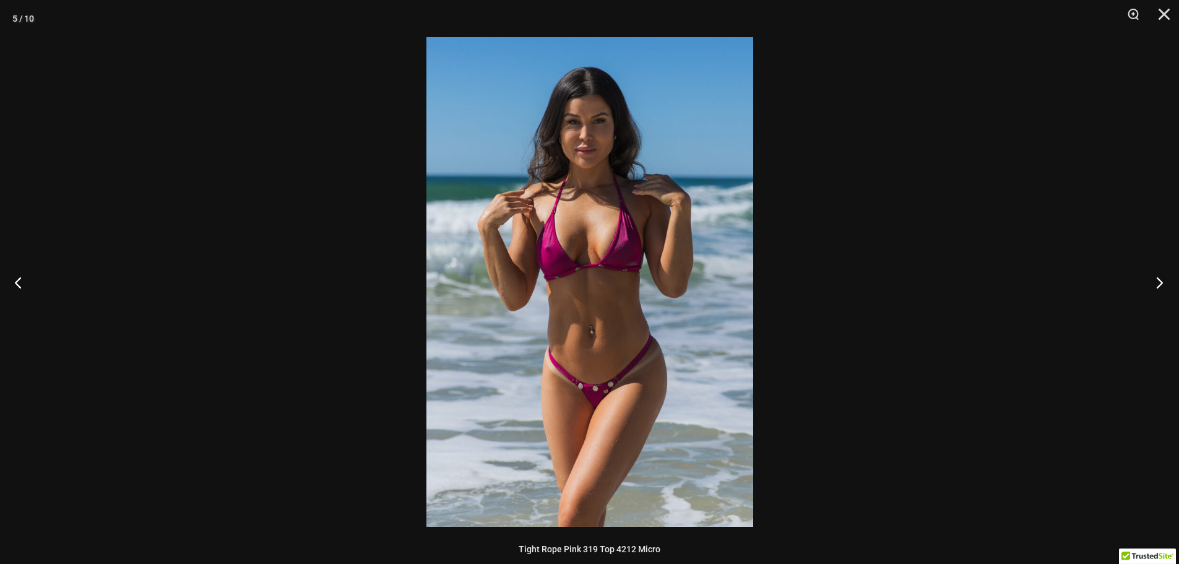
click at [1158, 282] on button "Next" at bounding box center [1155, 282] width 46 height 62
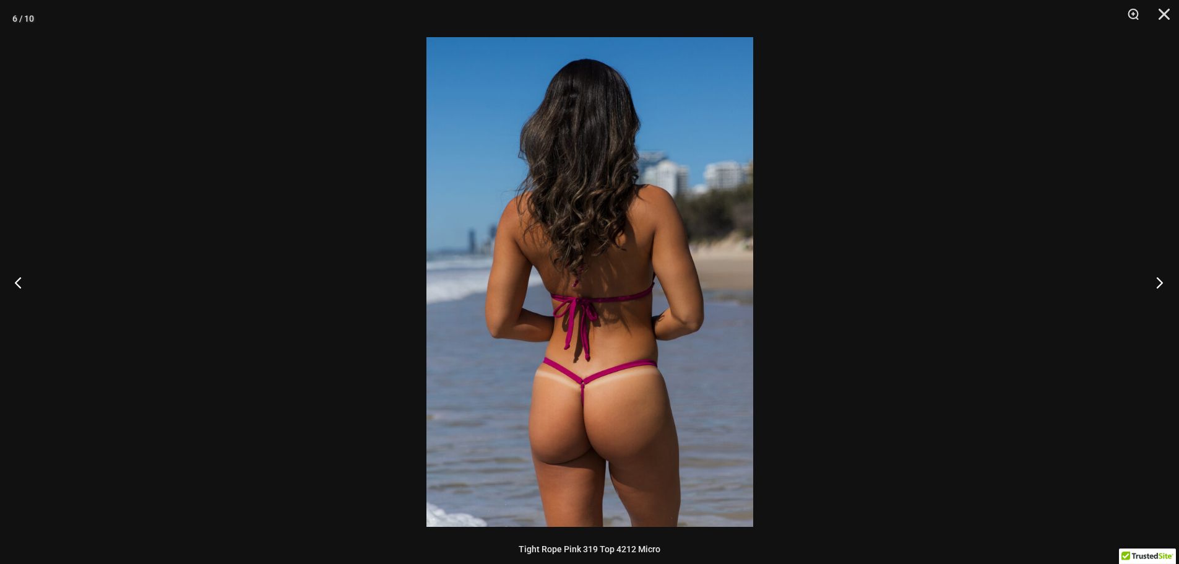
click at [1158, 282] on button "Next" at bounding box center [1155, 282] width 46 height 62
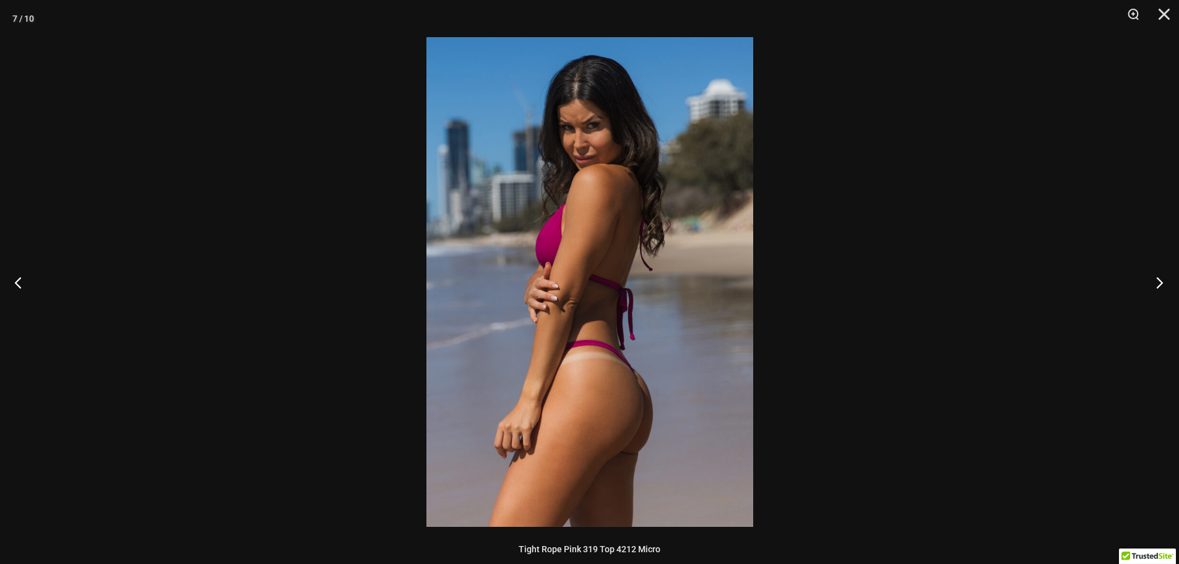
click at [1158, 282] on button "Next" at bounding box center [1155, 282] width 46 height 62
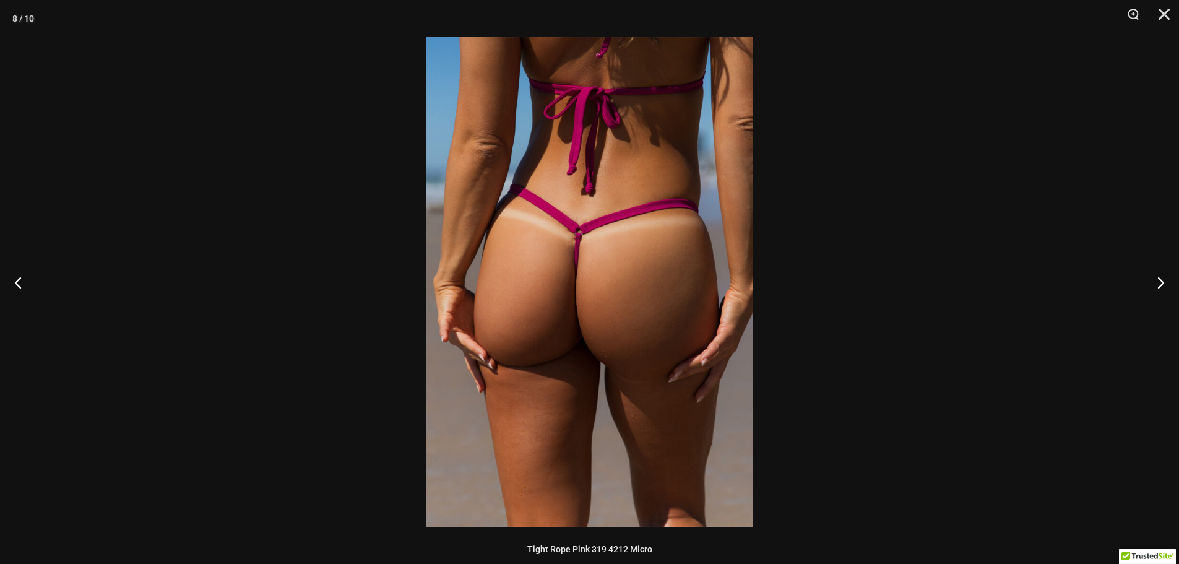
click at [645, 341] on img at bounding box center [589, 281] width 327 height 489
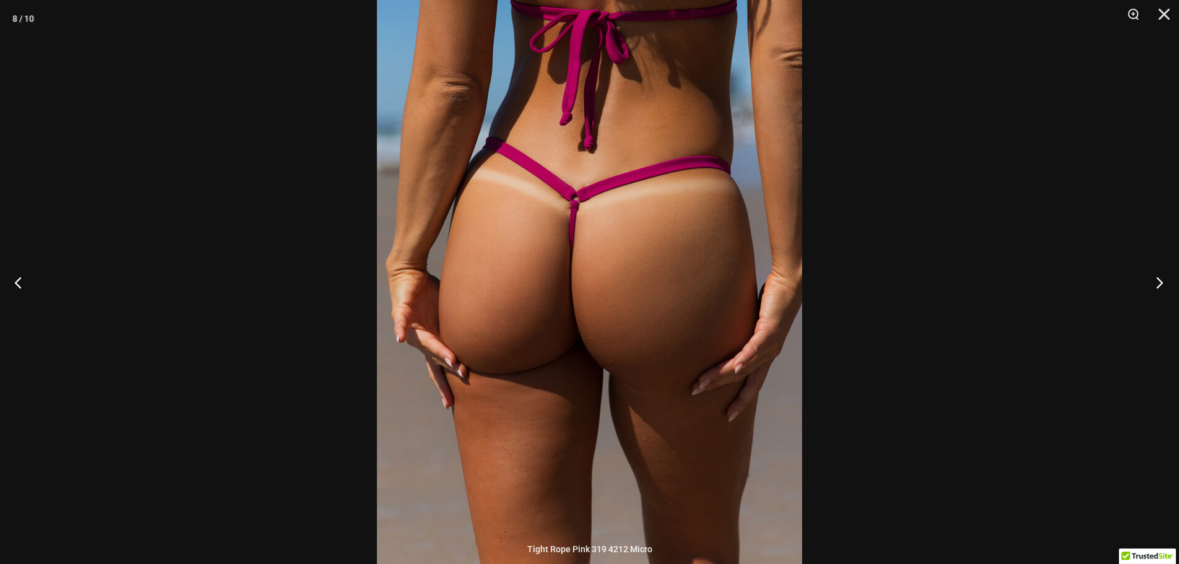
click at [1155, 284] on button "Next" at bounding box center [1155, 282] width 46 height 62
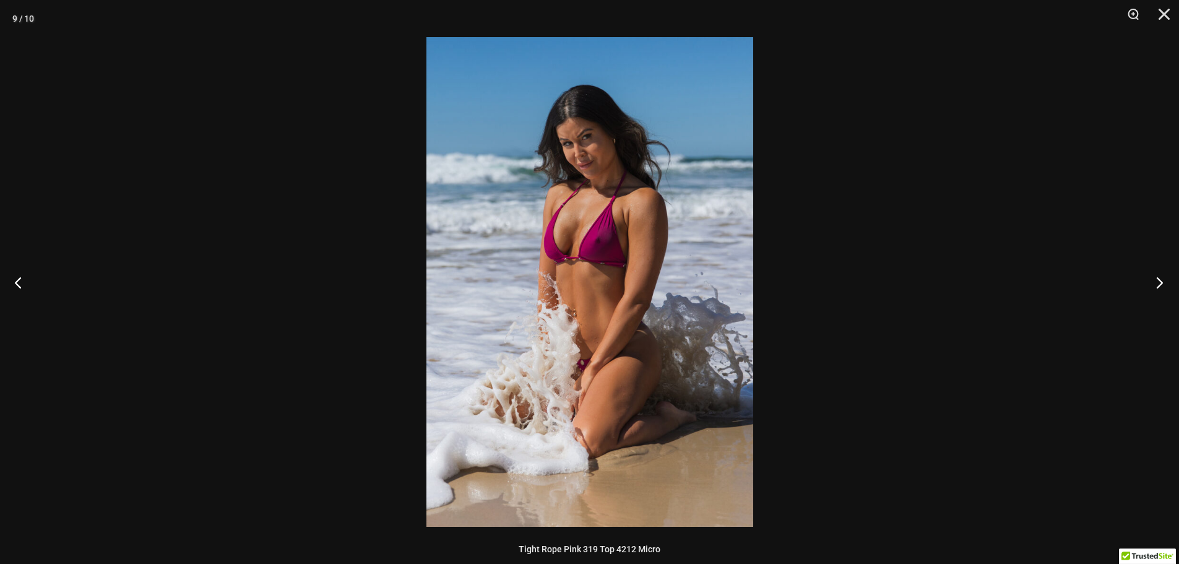
click at [1155, 284] on button "Next" at bounding box center [1155, 282] width 46 height 62
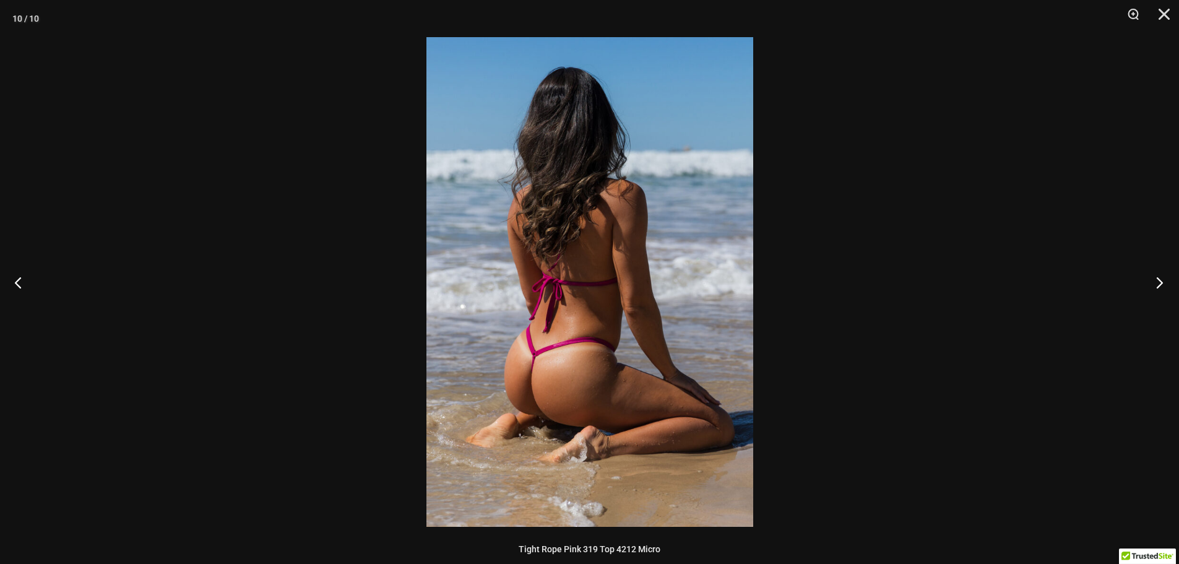
click at [1155, 284] on button "Next" at bounding box center [1155, 282] width 46 height 62
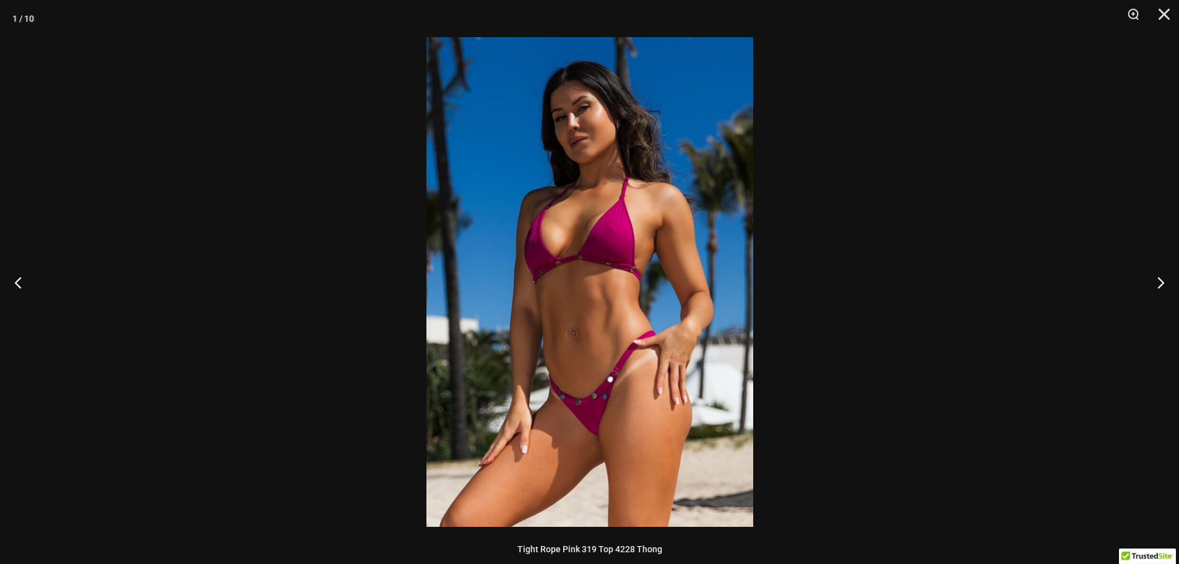
click at [1059, 299] on div at bounding box center [589, 282] width 1179 height 564
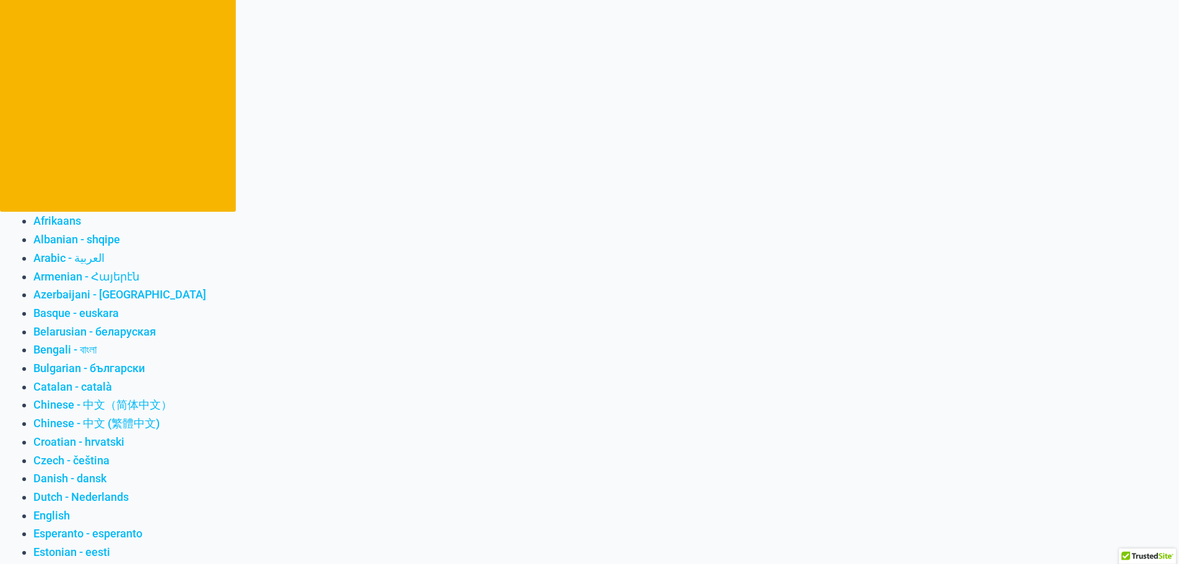
scroll to position [0, 0]
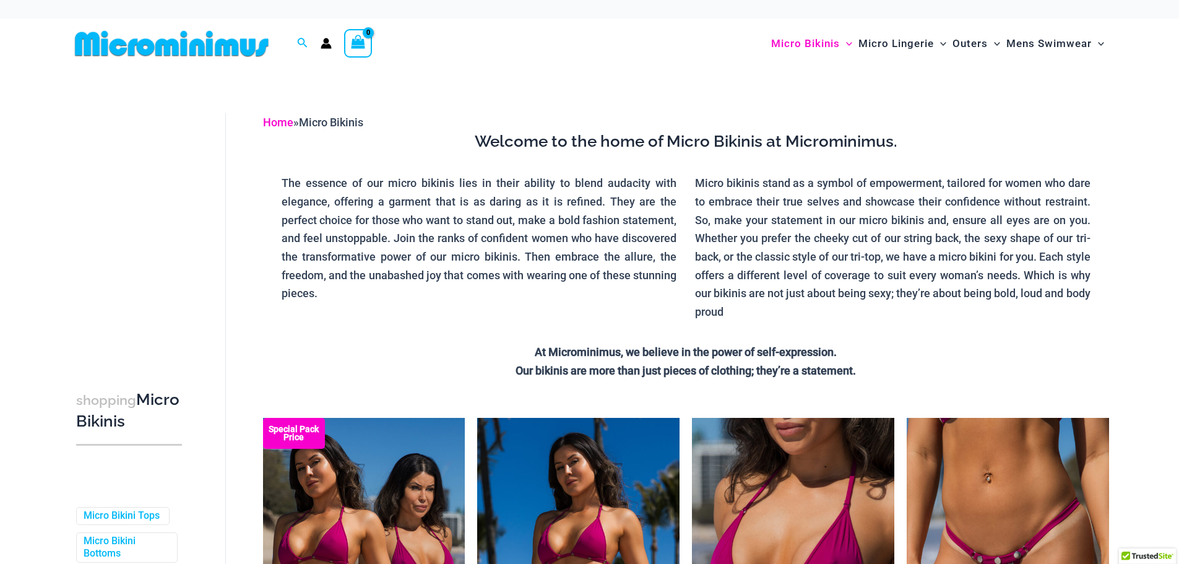
drag, startPoint x: 281, startPoint y: 123, endPoint x: 275, endPoint y: 115, distance: 9.8
click at [281, 123] on link "Home" at bounding box center [278, 122] width 30 height 13
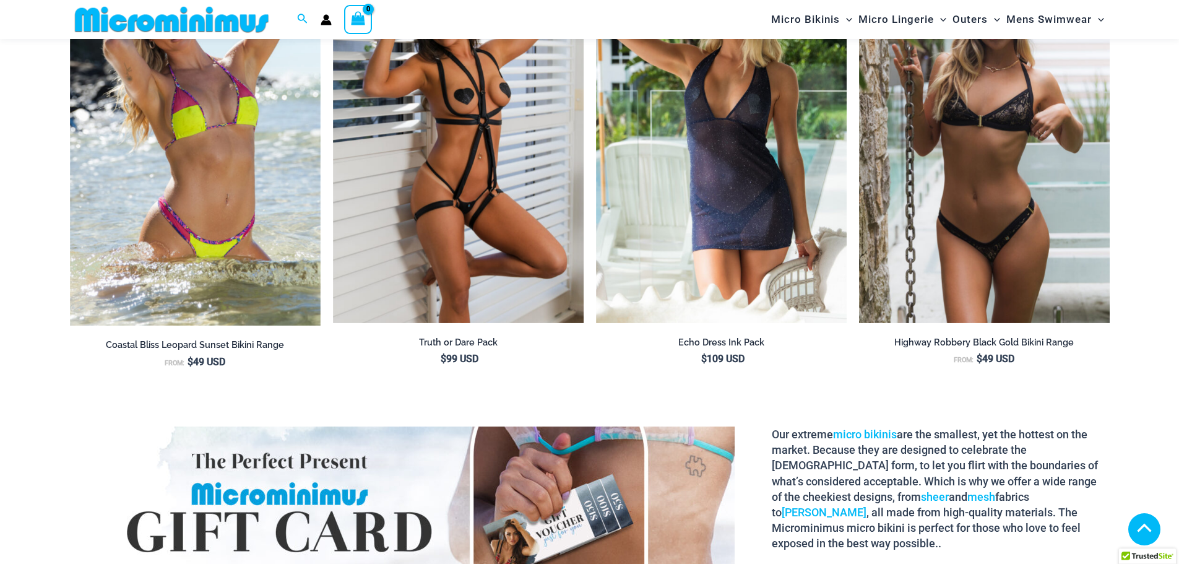
scroll to position [3082, 0]
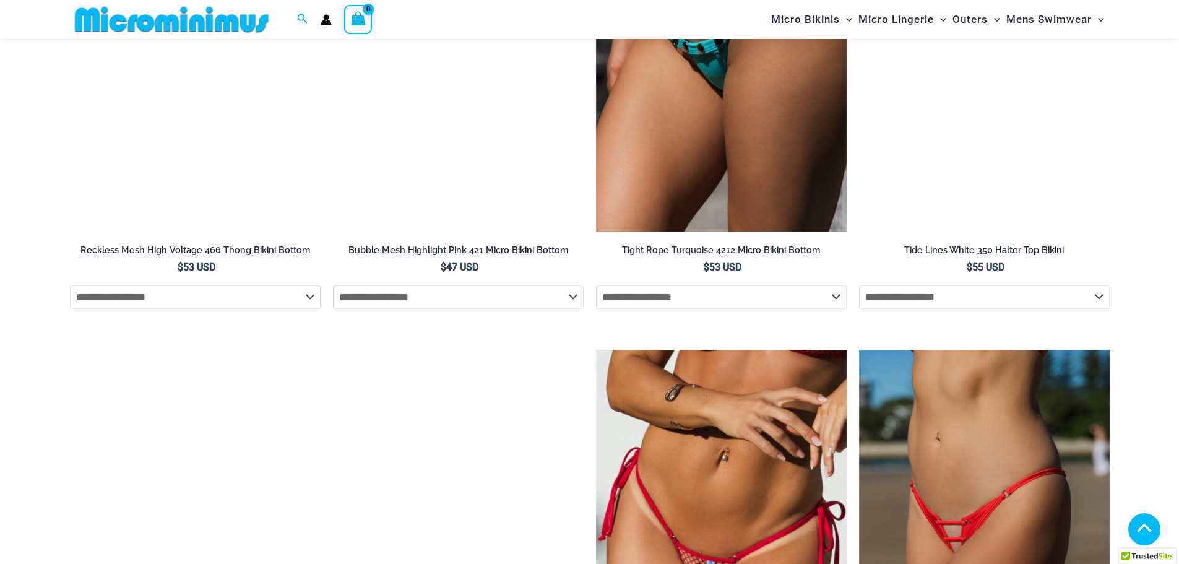
scroll to position [5318, 0]
